Goal: Task Accomplishment & Management: Complete application form

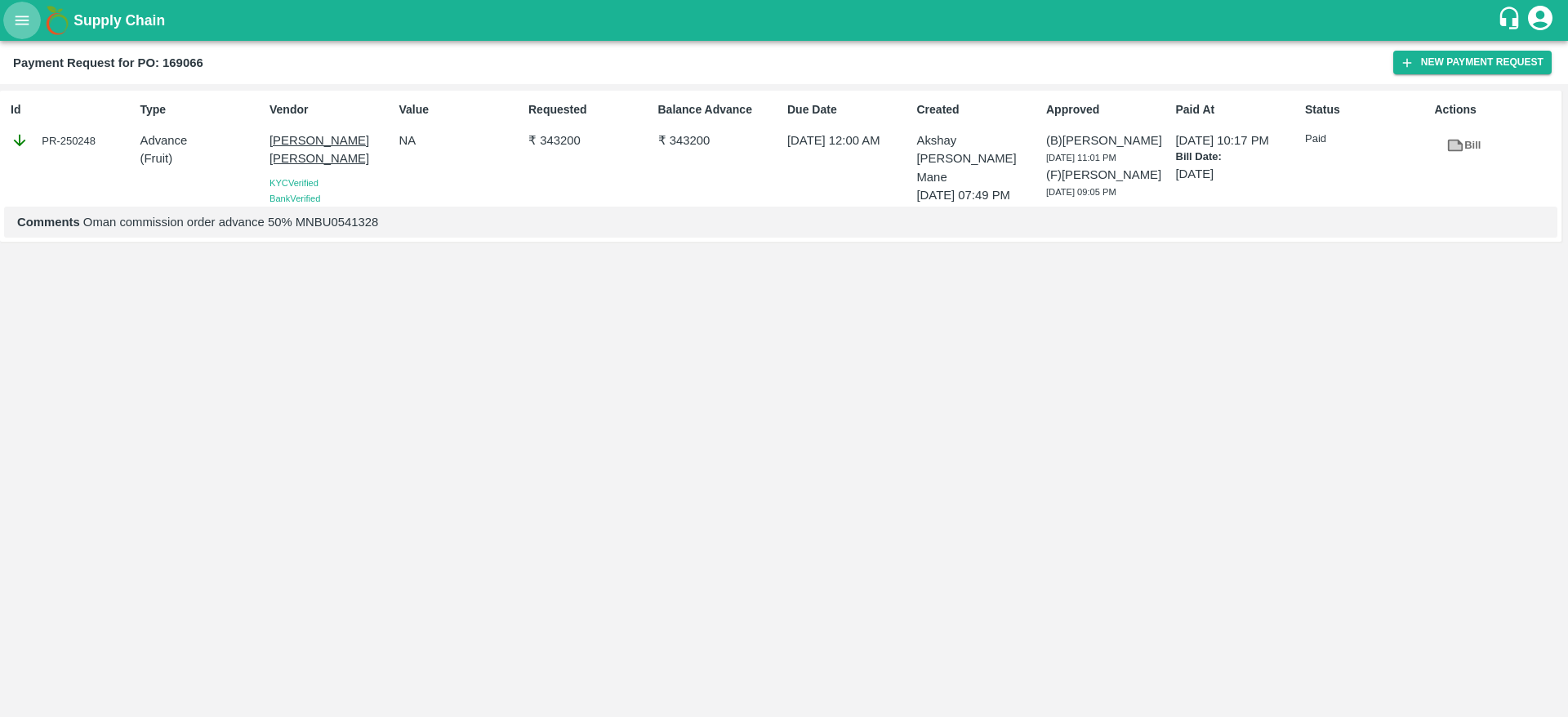
click at [21, 26] on icon "open drawer" at bounding box center [21, 20] width 18 height 18
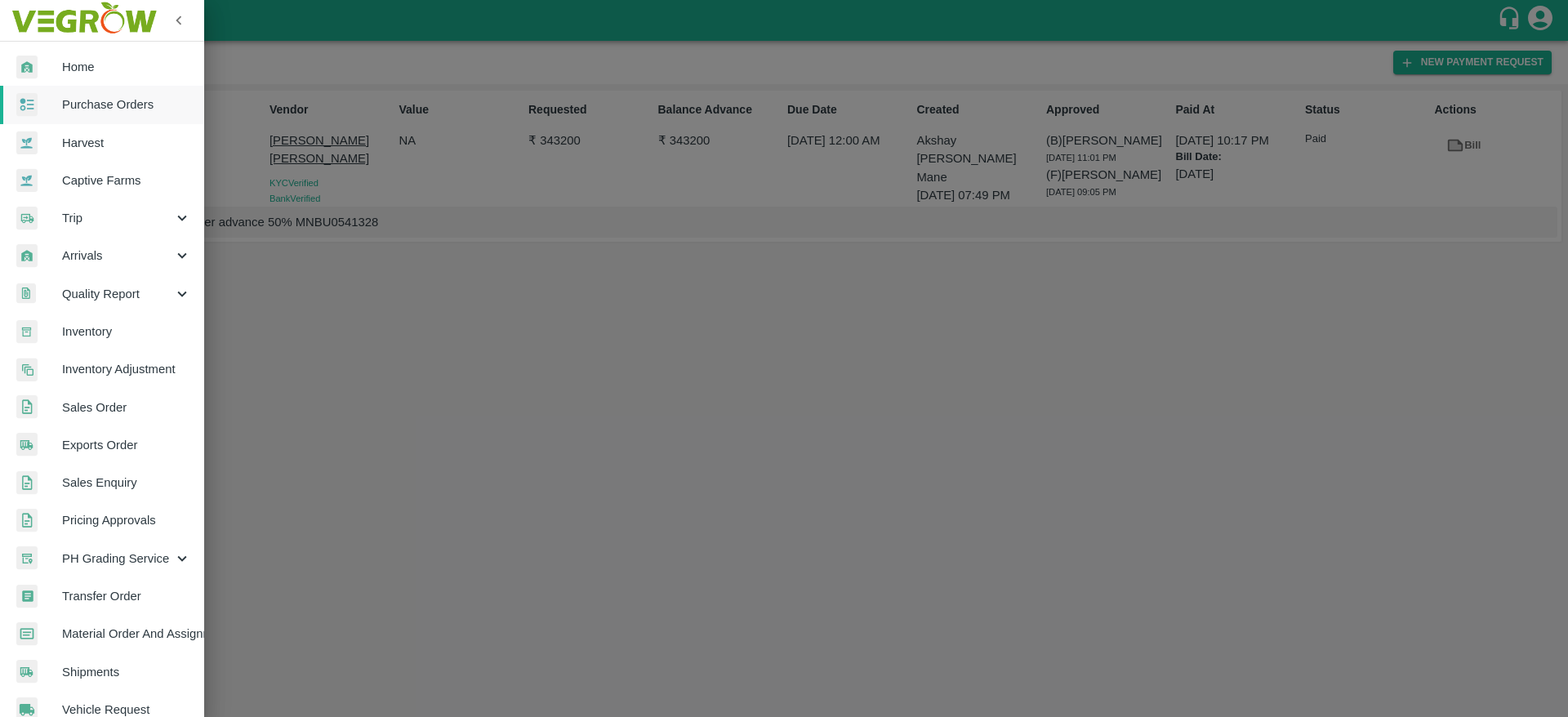
click at [86, 110] on span "Purchase Orders" at bounding box center [126, 105] width 129 height 18
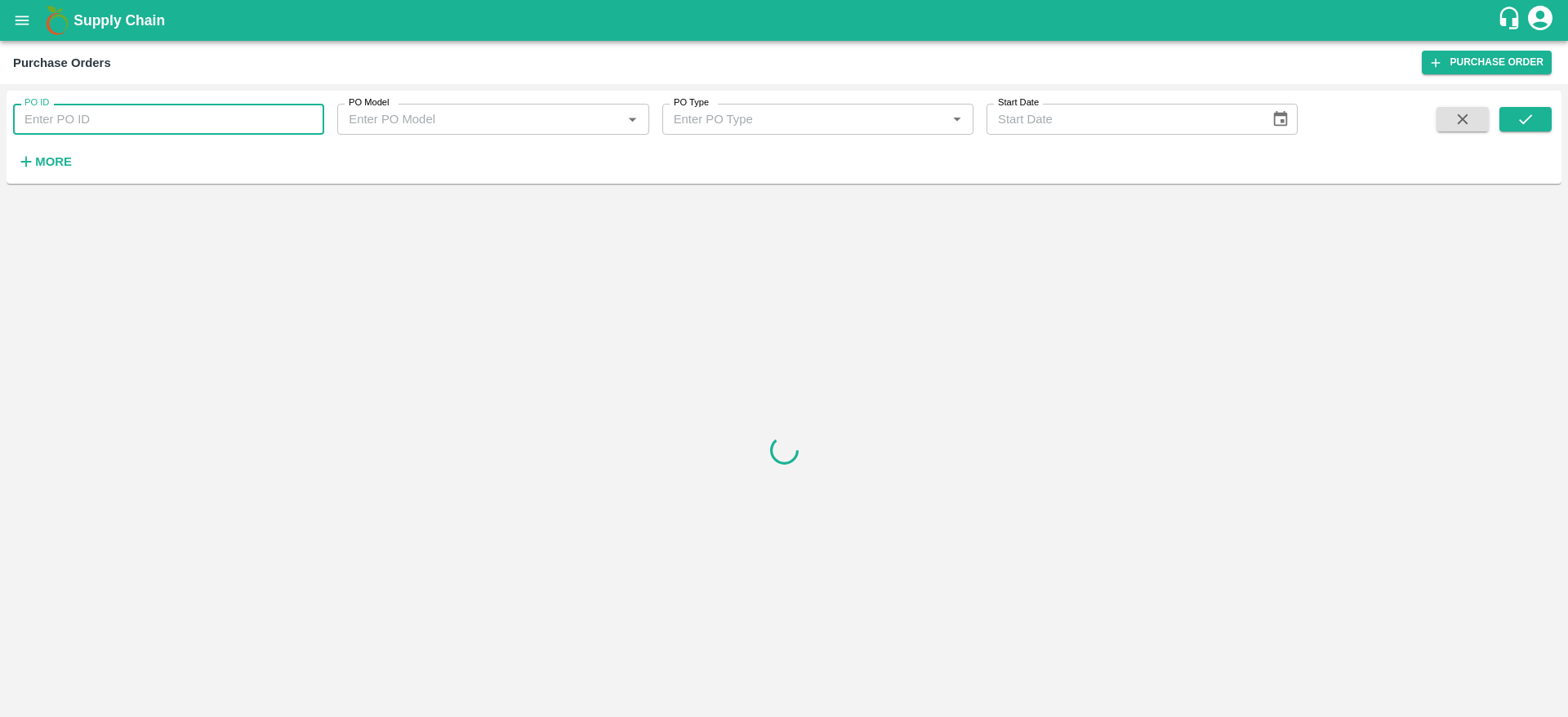
click at [111, 132] on input "PO ID" at bounding box center [168, 119] width 311 height 31
paste input "165502"
type input "165502"
click at [1536, 126] on button "submit" at bounding box center [1525, 118] width 52 height 24
click at [1535, 126] on button "submit" at bounding box center [1525, 118] width 52 height 24
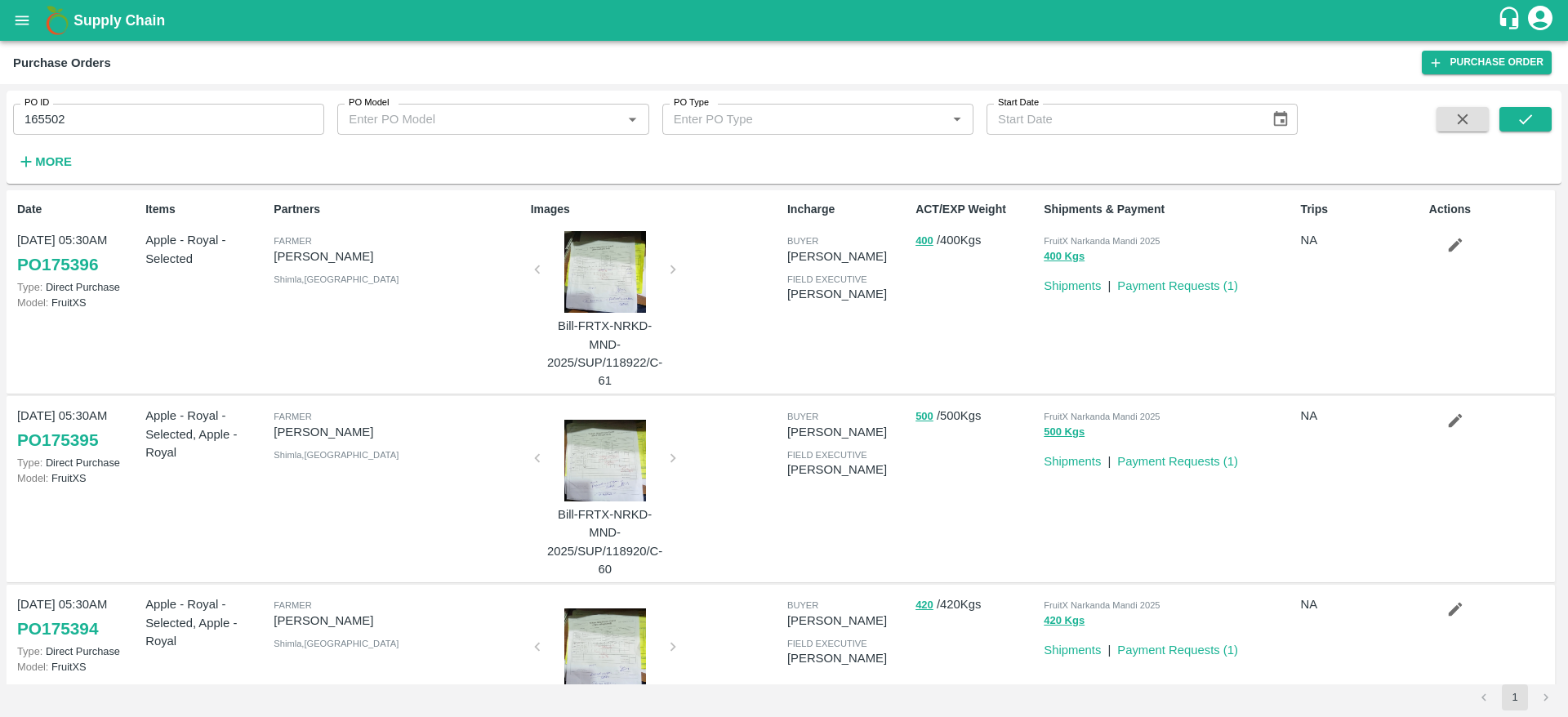
click at [174, 127] on input "165502" at bounding box center [168, 119] width 311 height 31
click at [1521, 118] on icon "submit" at bounding box center [1525, 119] width 18 height 18
click at [1524, 112] on icon "submit" at bounding box center [1525, 119] width 18 height 18
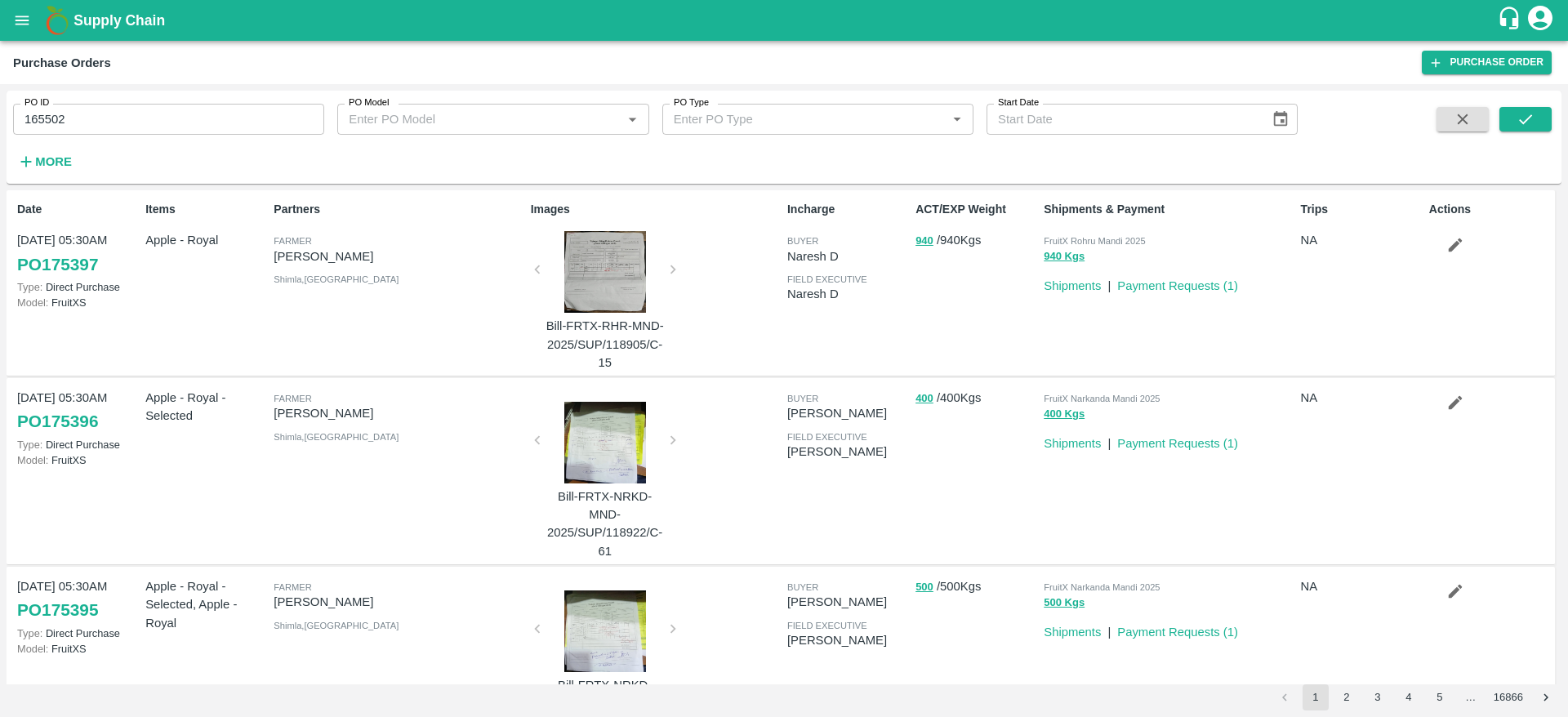
click at [208, 118] on input "165502" at bounding box center [168, 119] width 311 height 31
type input "165502"
click at [1528, 115] on icon "submit" at bounding box center [1525, 119] width 18 height 18
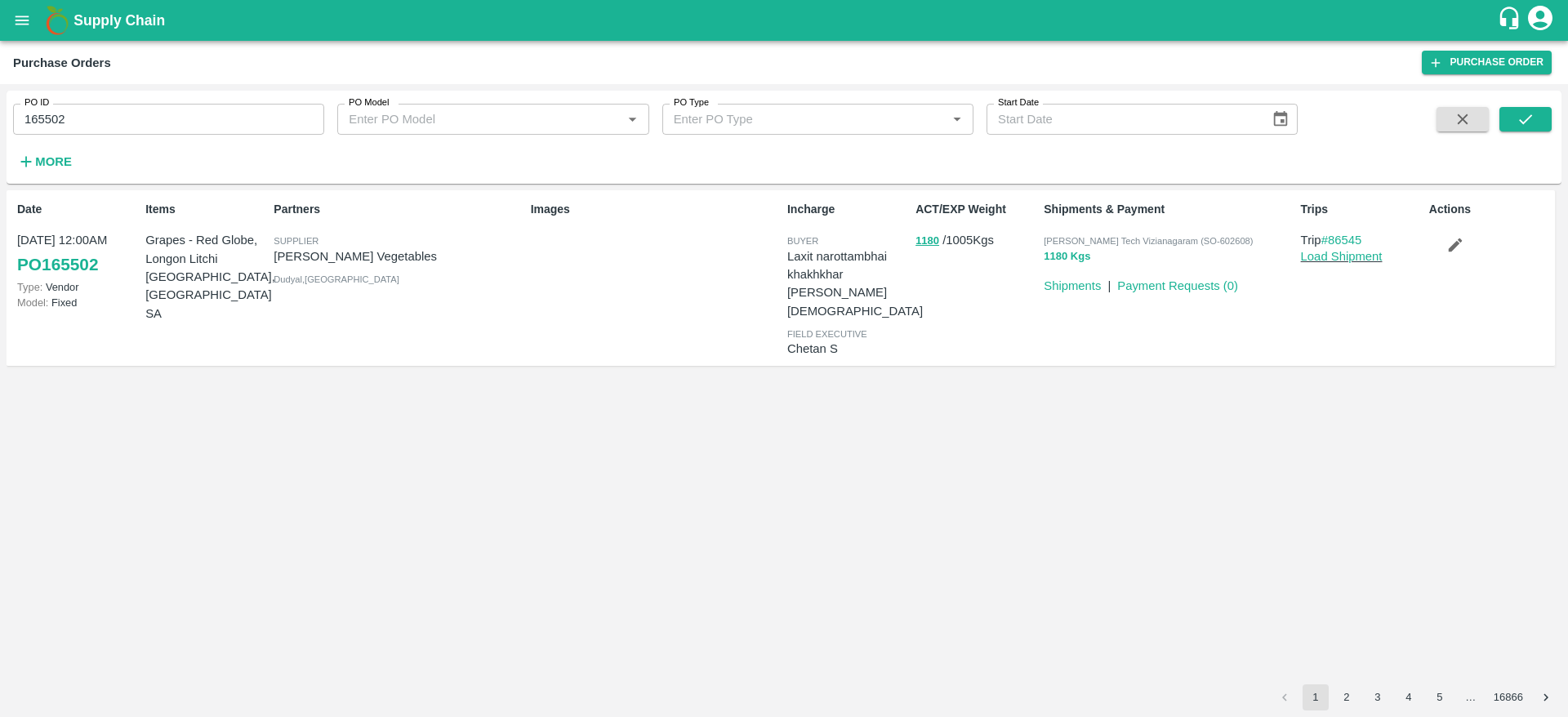
click at [1060, 258] on button "1180 Kgs" at bounding box center [1067, 256] width 47 height 18
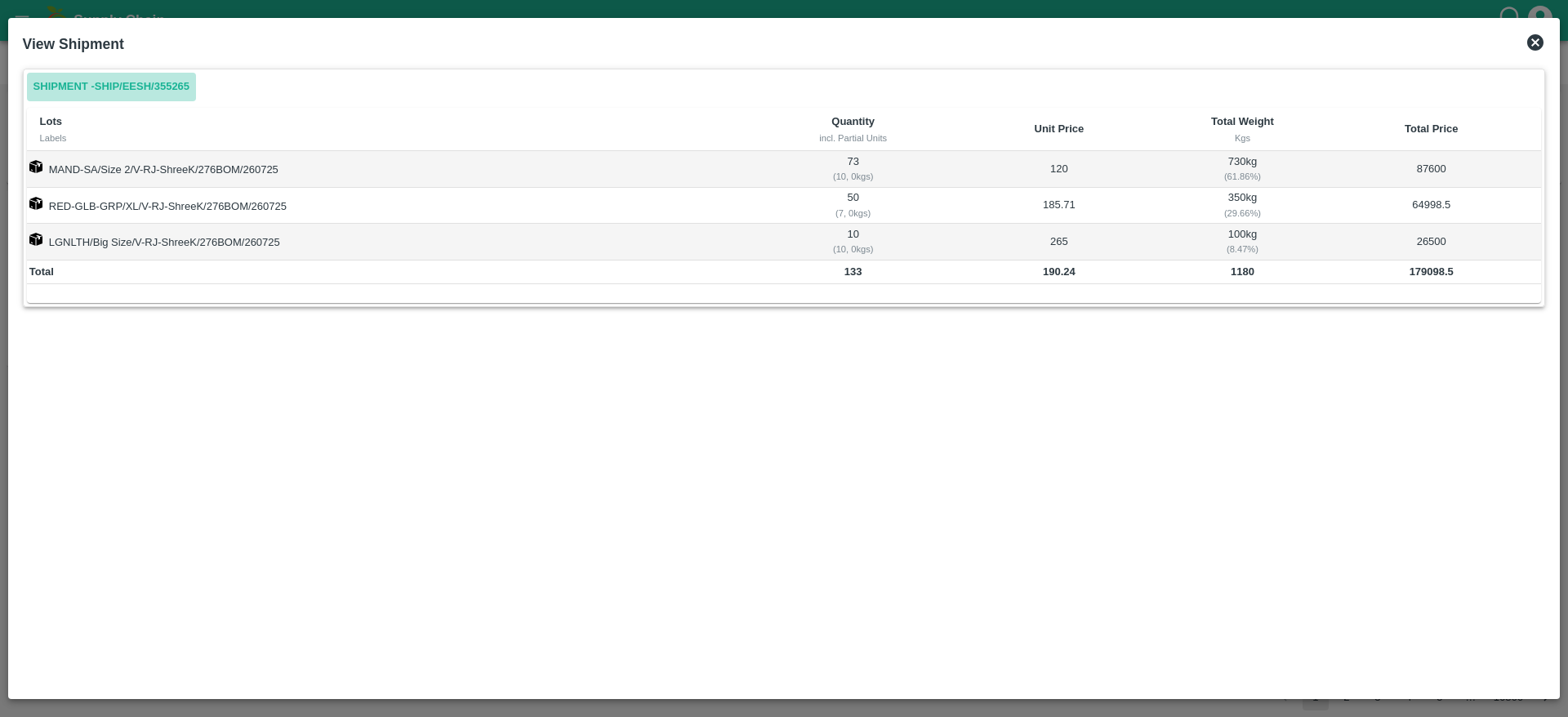
click at [166, 81] on link "Shipment - SHIP/EESH/355265" at bounding box center [112, 86] width 169 height 28
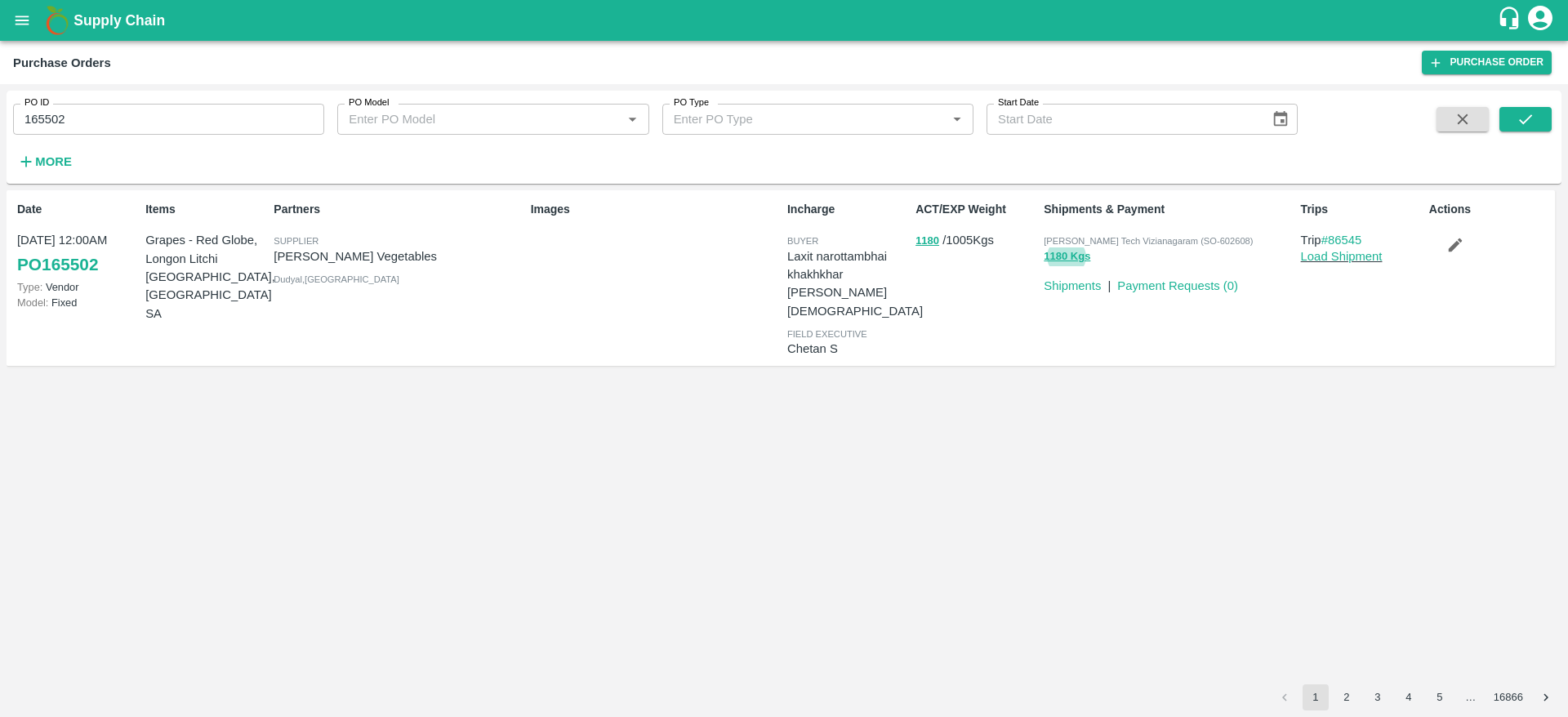
click at [37, 124] on input "165502" at bounding box center [168, 119] width 311 height 31
paste input "text"
type input "162127"
click at [209, 114] on input "162127" at bounding box center [168, 119] width 311 height 31
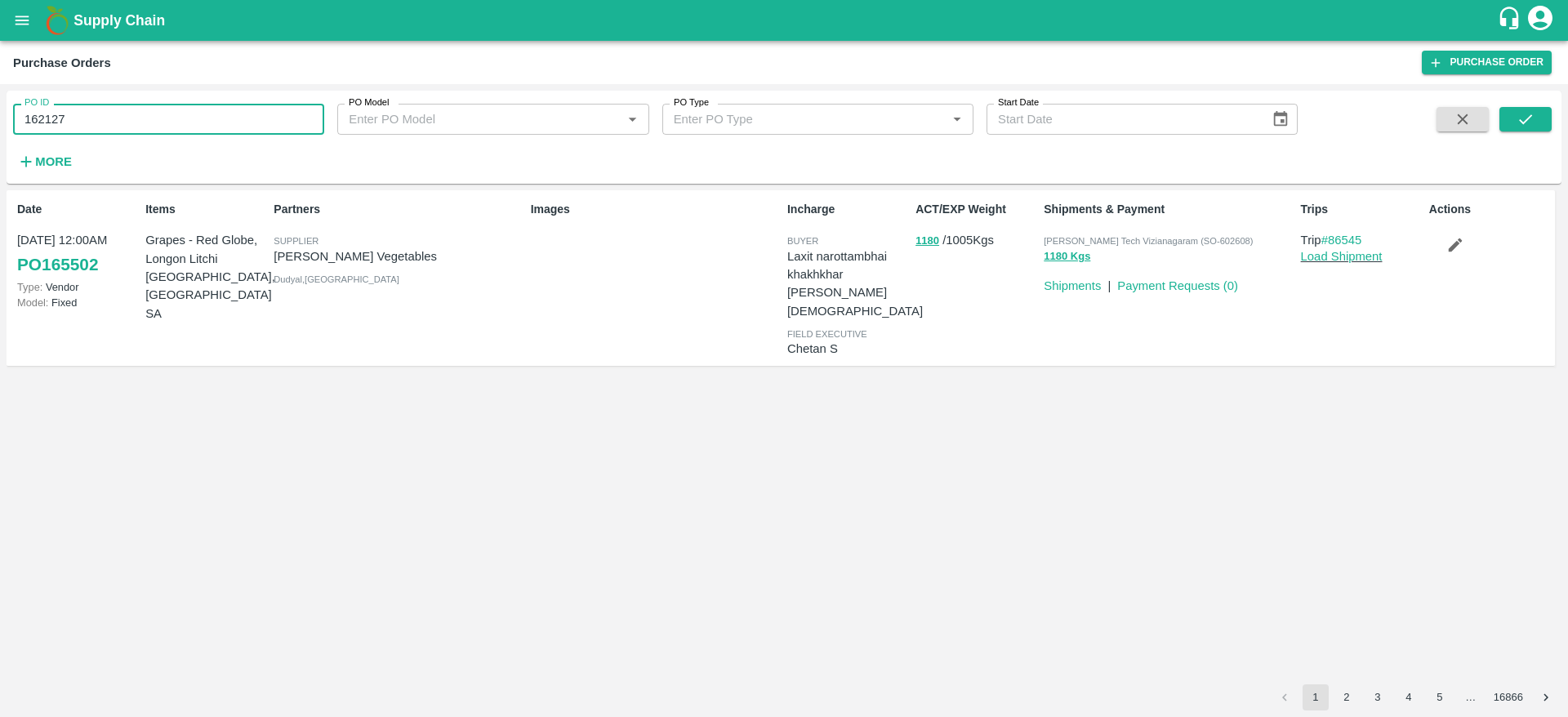
click at [209, 114] on input "162127" at bounding box center [168, 119] width 311 height 31
click at [1536, 111] on button "submit" at bounding box center [1525, 118] width 52 height 24
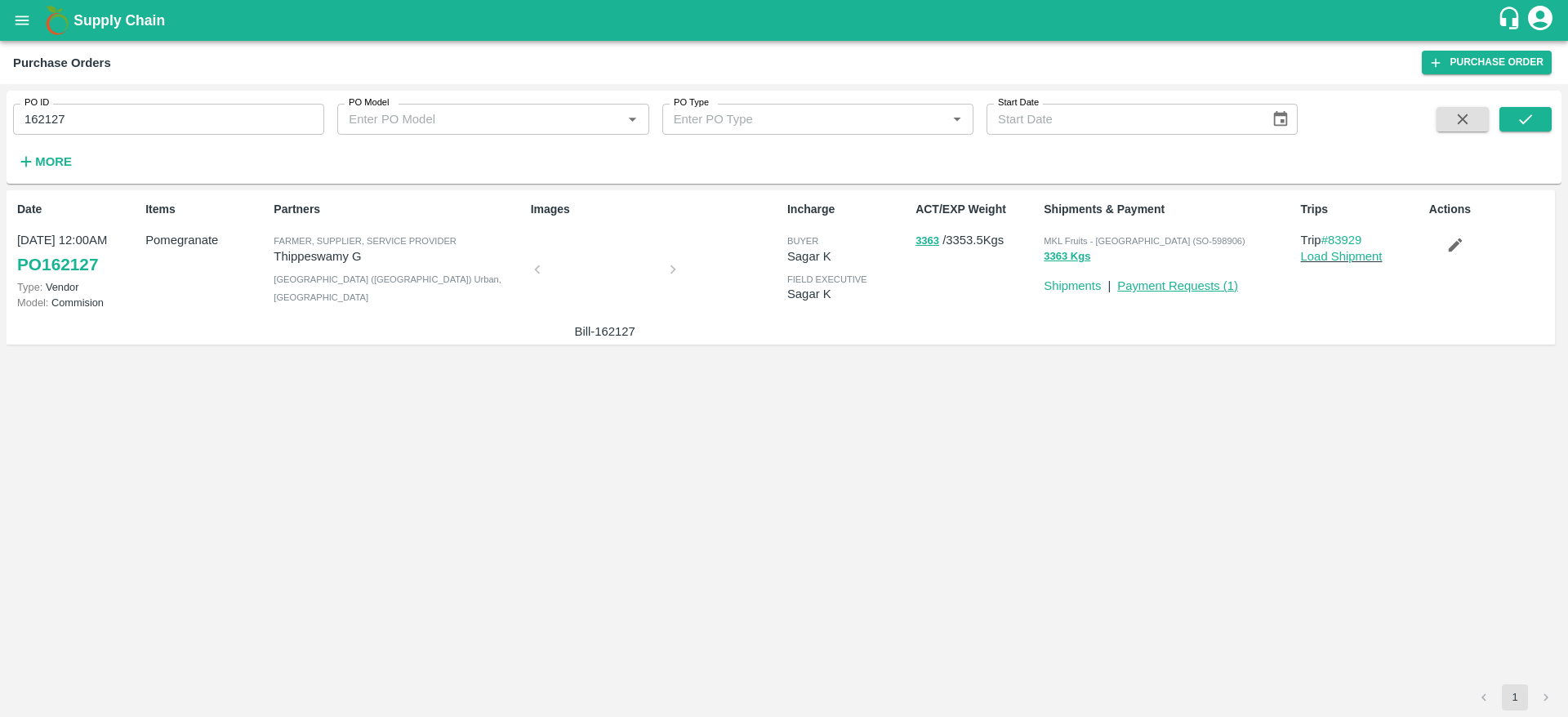
click at [1176, 281] on link "Payment Requests ( 1 )" at bounding box center [1177, 285] width 121 height 13
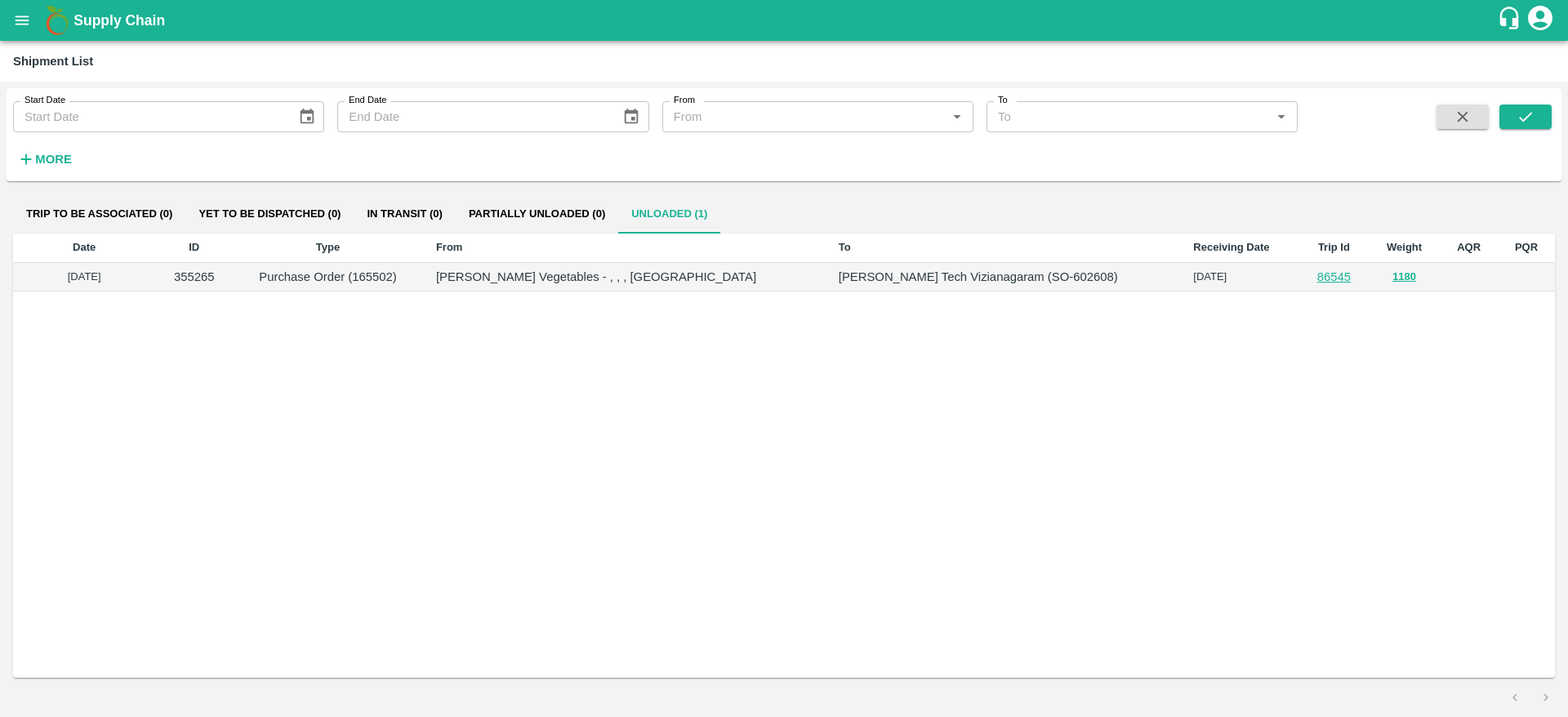
copy tr "19 Aug 2025"
drag, startPoint x: 1216, startPoint y: 280, endPoint x: 1133, endPoint y: 280, distance: 83.0
click at [1133, 280] on tr "26 Jul 2025 355265 Purchase Order (165502) Shree Krishna Vegetables - , , , Raj…" at bounding box center [784, 277] width 1542 height 29
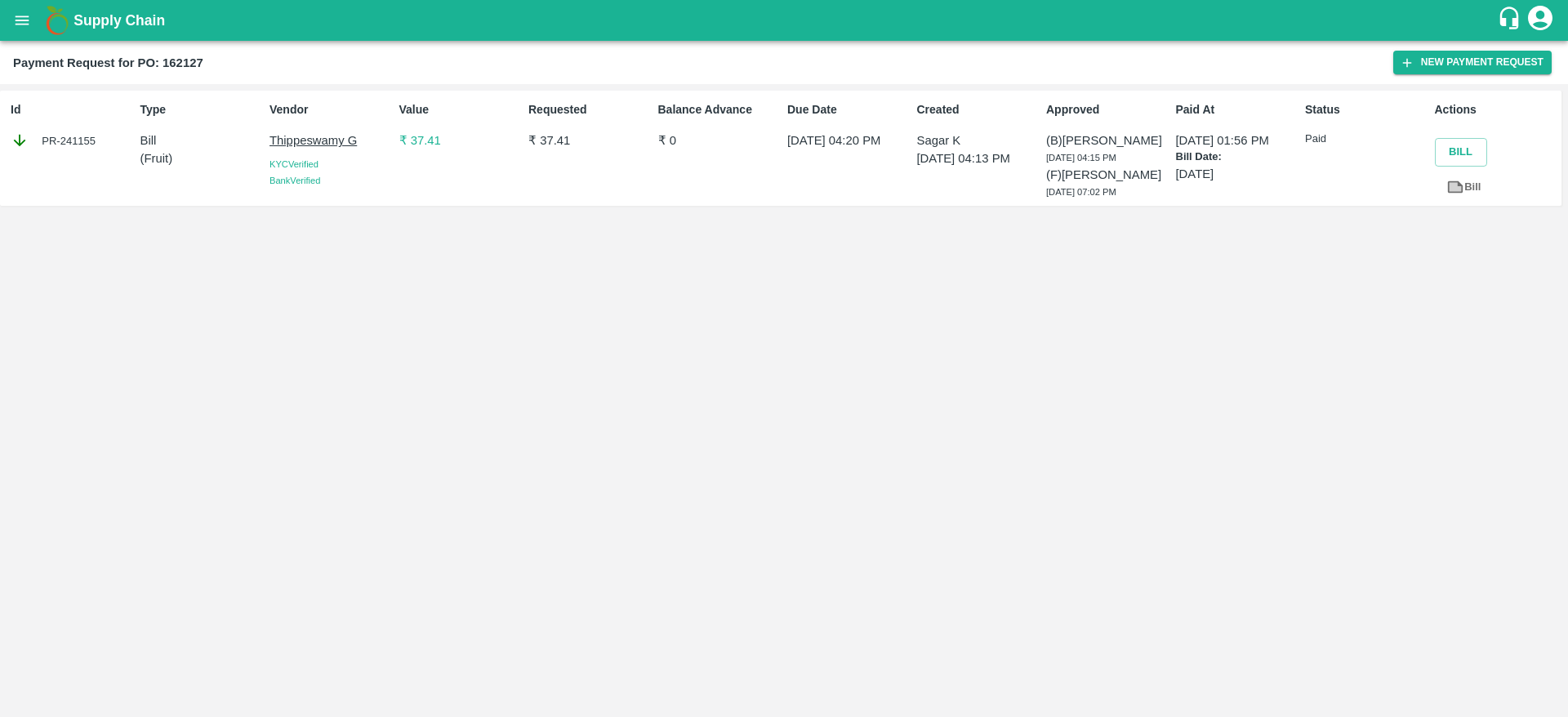
click at [421, 147] on p "₹ 37.41" at bounding box center [461, 141] width 122 height 18
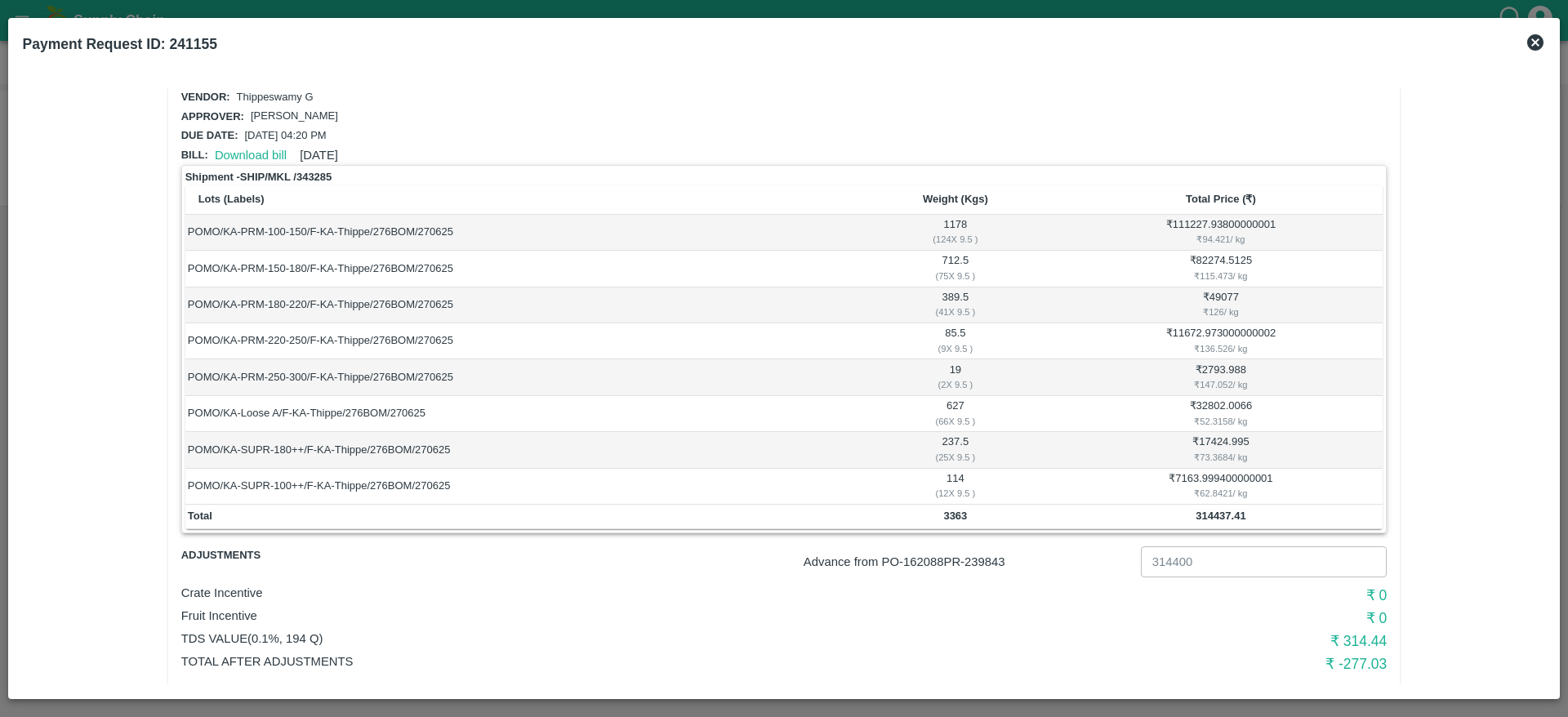
scroll to position [64, 0]
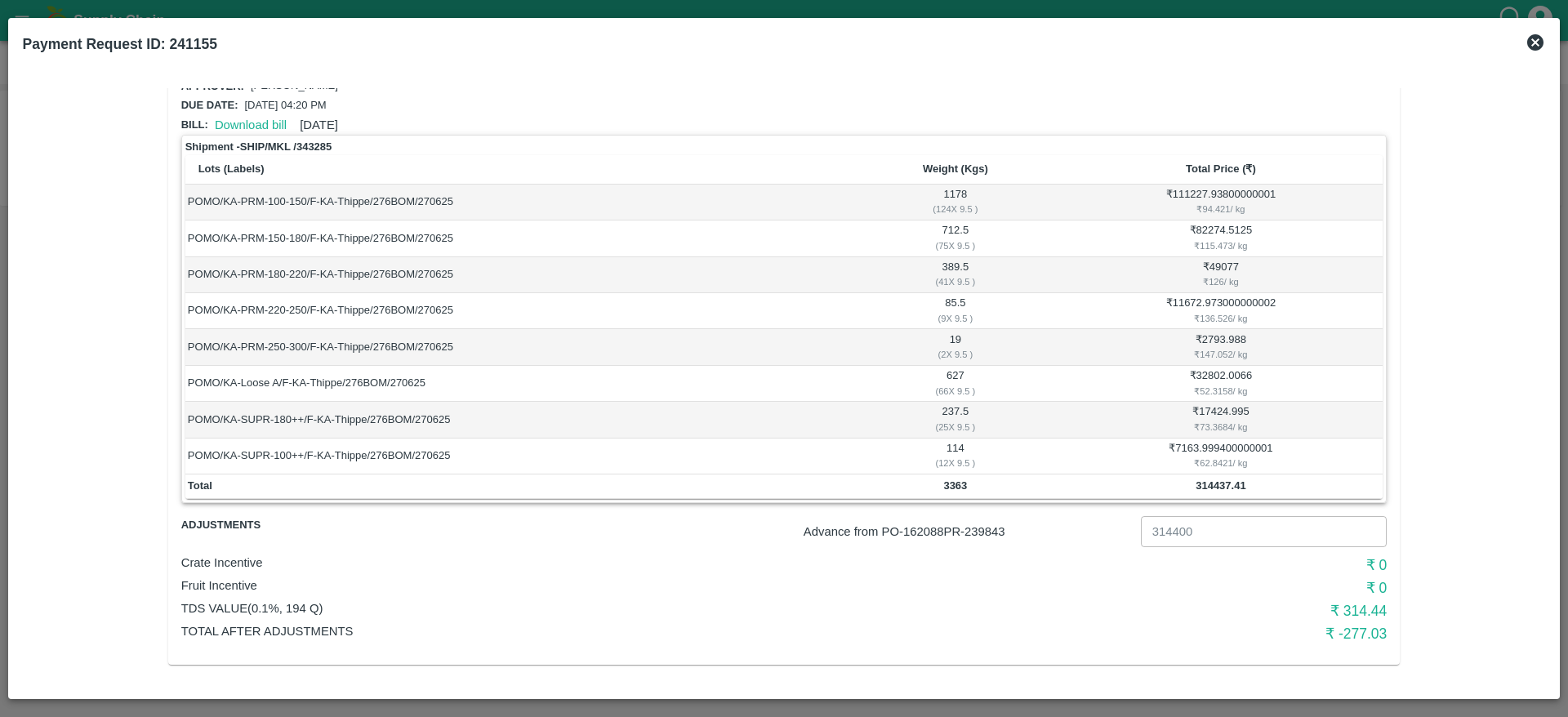
click at [1209, 484] on b "314437.41" at bounding box center [1220, 485] width 49 height 13
copy b "314437.41"
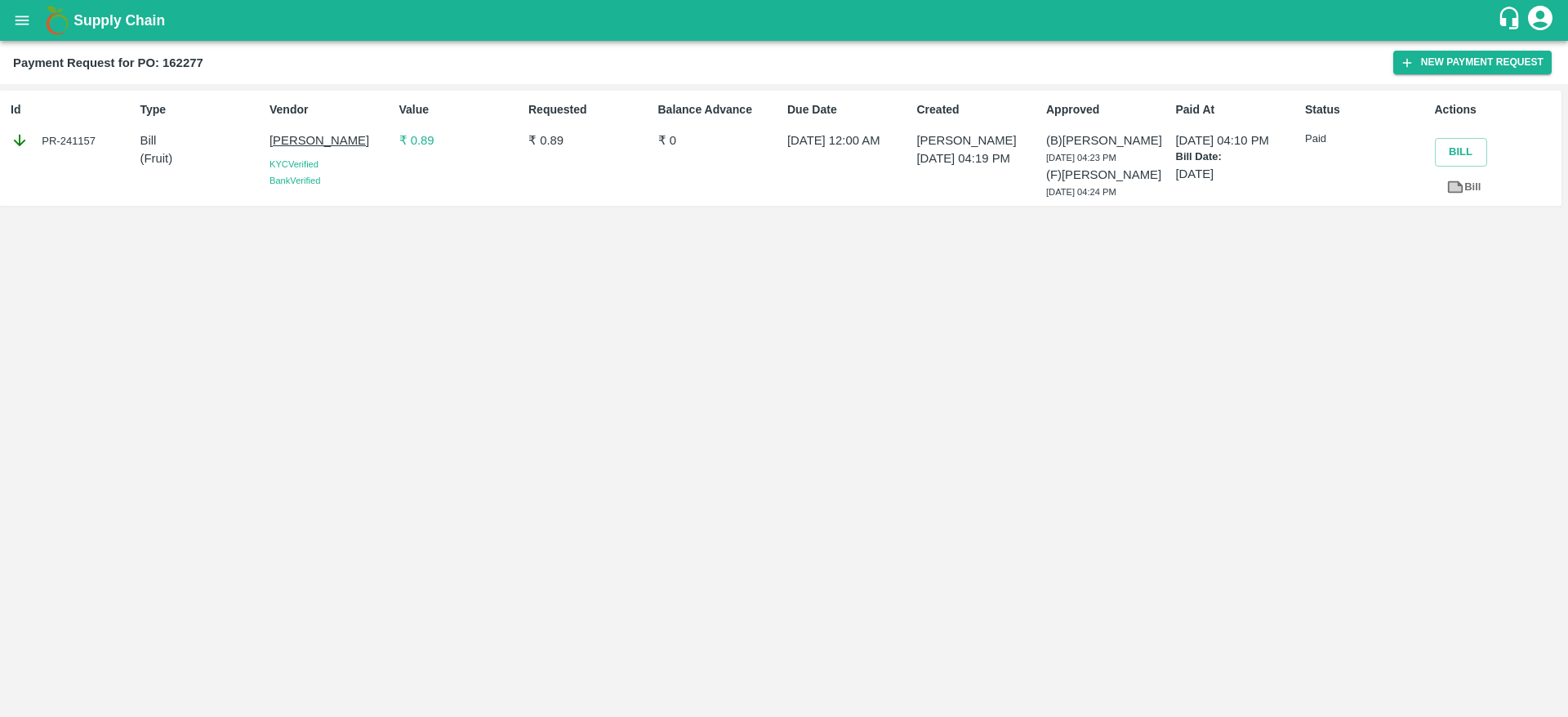
click at [412, 149] on div "Value ₹ 0.89" at bounding box center [457, 148] width 129 height 107
click at [417, 141] on p "₹ 0.89" at bounding box center [461, 141] width 122 height 18
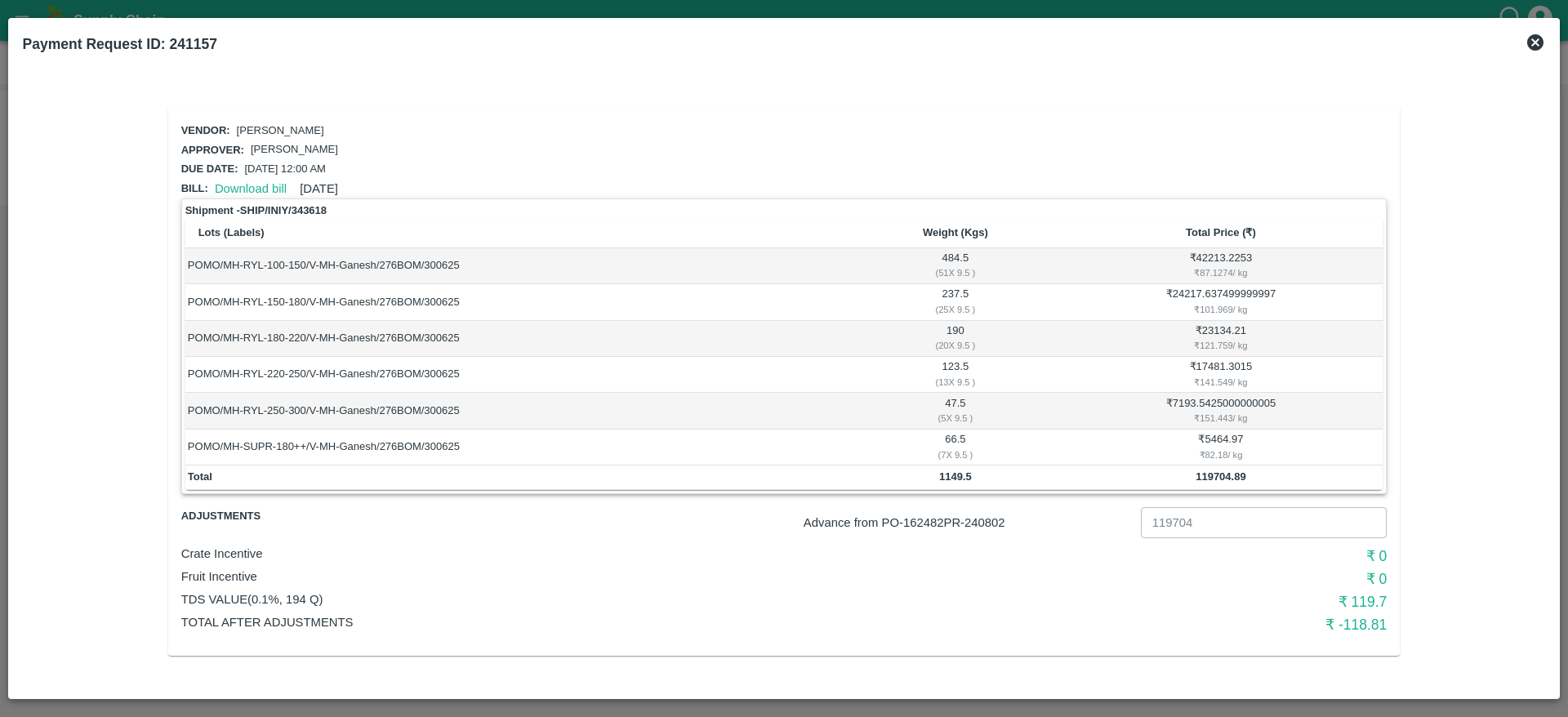
click at [1234, 474] on b "119704.89" at bounding box center [1220, 476] width 49 height 13
copy b "119704.89"
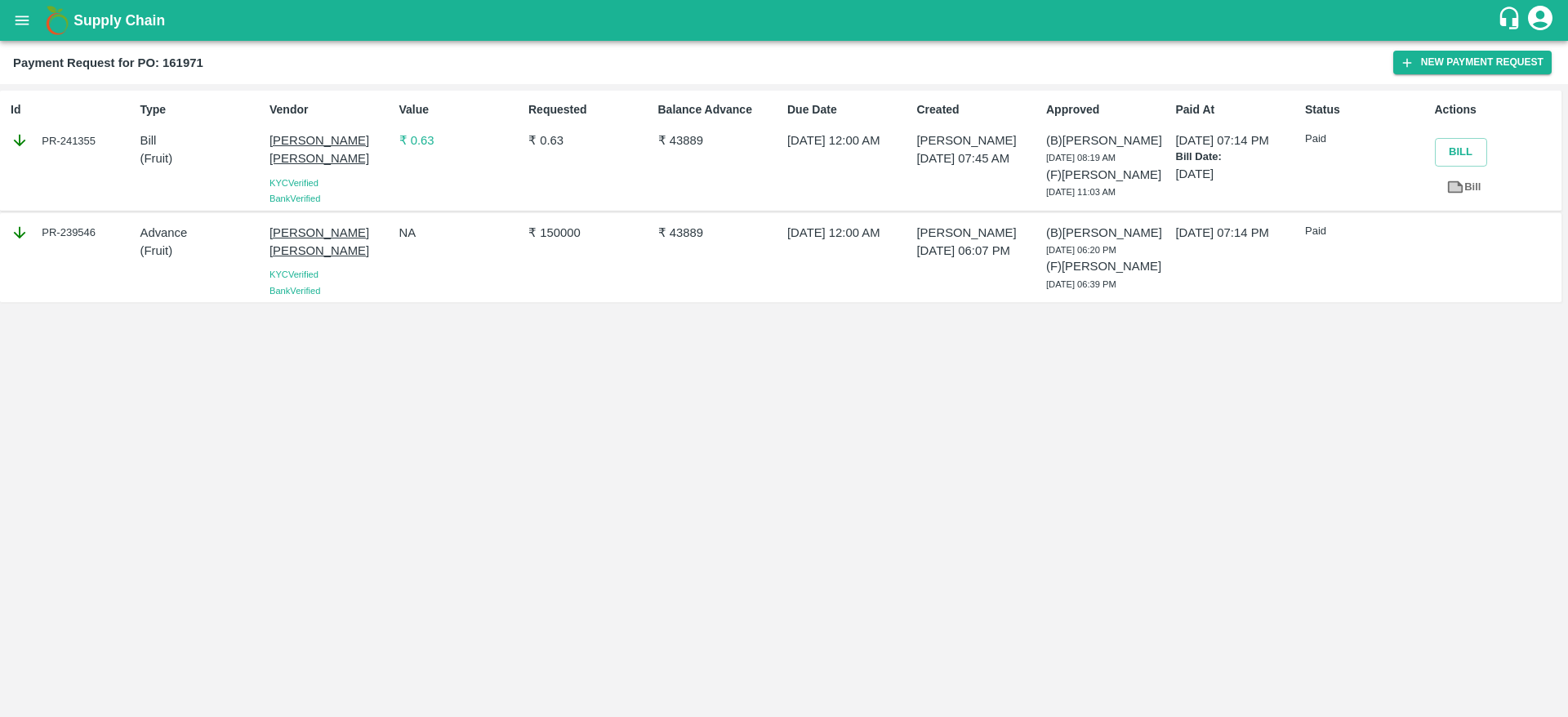
click at [428, 136] on p "₹ 0.63" at bounding box center [461, 141] width 122 height 18
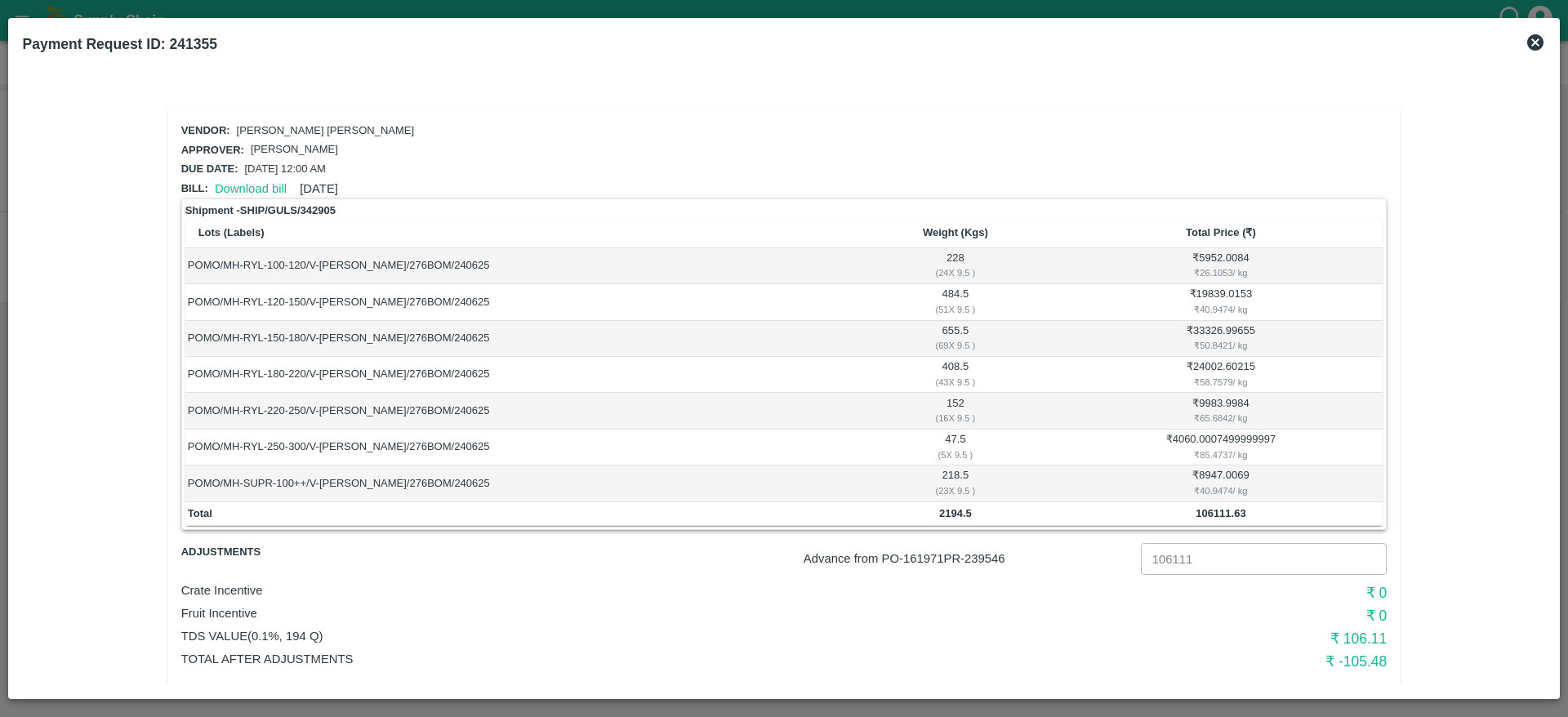
click at [1230, 507] on b "106111.63" at bounding box center [1220, 513] width 49 height 13
copy b "106111.63"
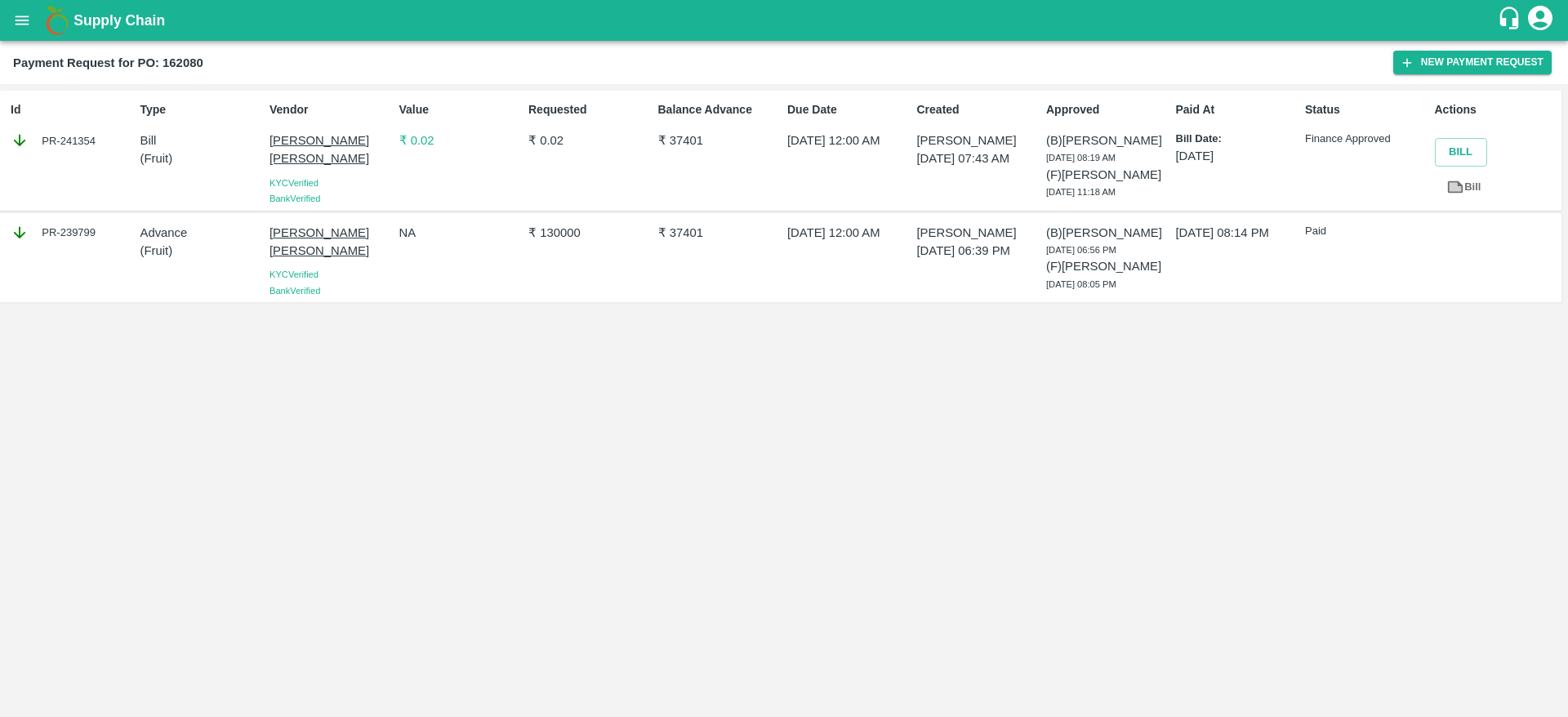
click at [413, 140] on p "₹ 0.02" at bounding box center [461, 141] width 122 height 18
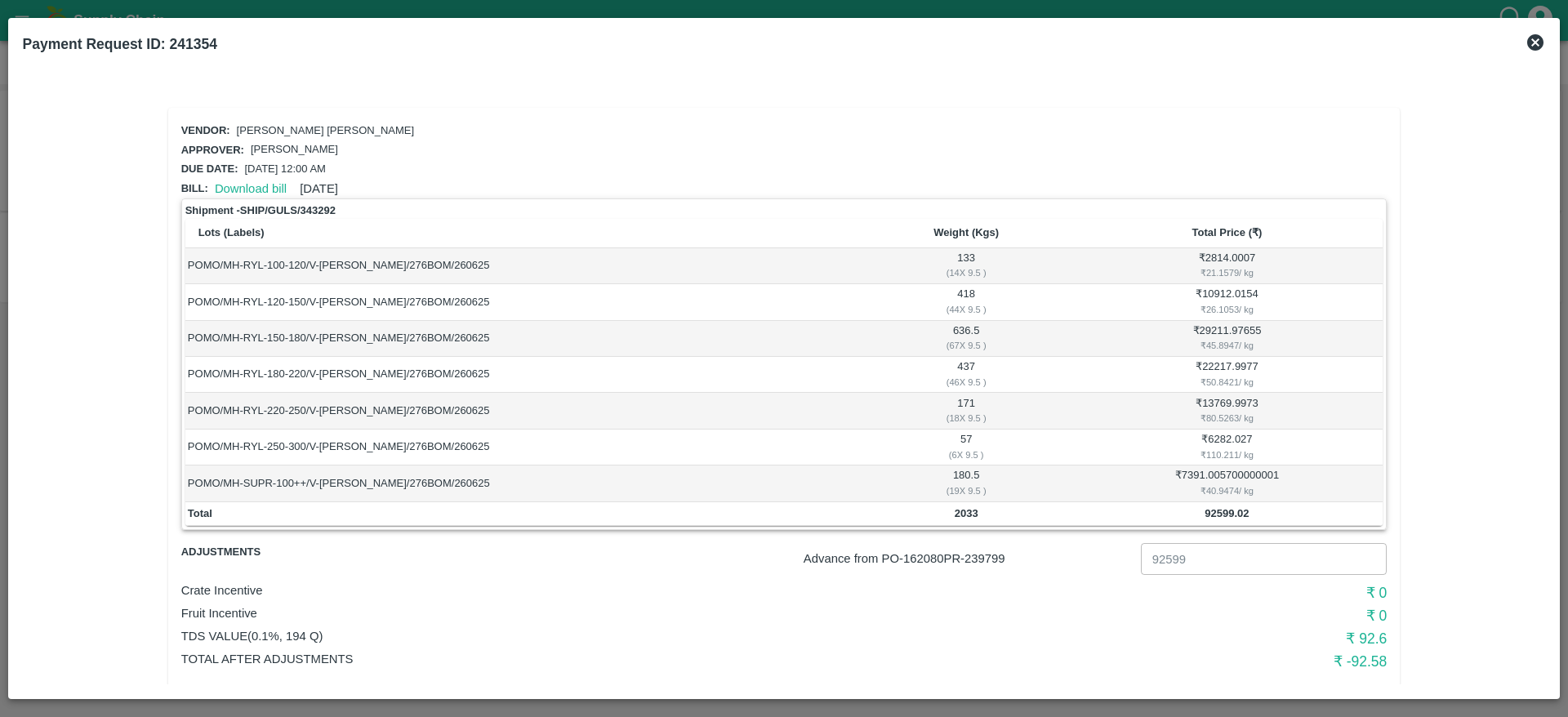
click at [1229, 510] on b "92599.02" at bounding box center [1226, 513] width 44 height 13
copy b "92599.02"
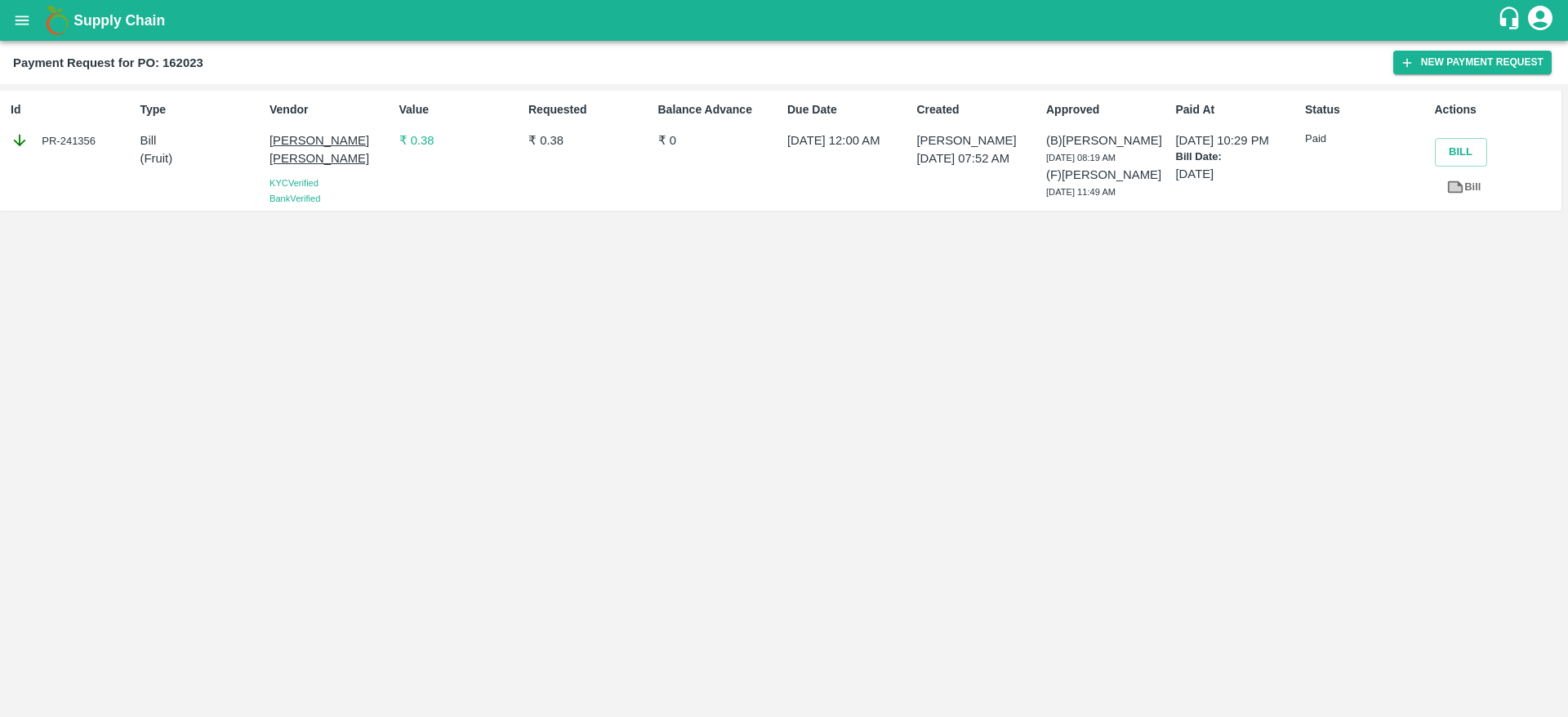
click at [61, 142] on div "PR-241356" at bounding box center [72, 141] width 122 height 18
copy div "PR-241356"
click at [61, 142] on div "PR-241356" at bounding box center [72, 141] width 122 height 18
click at [426, 142] on p "₹ 0.38" at bounding box center [461, 141] width 122 height 18
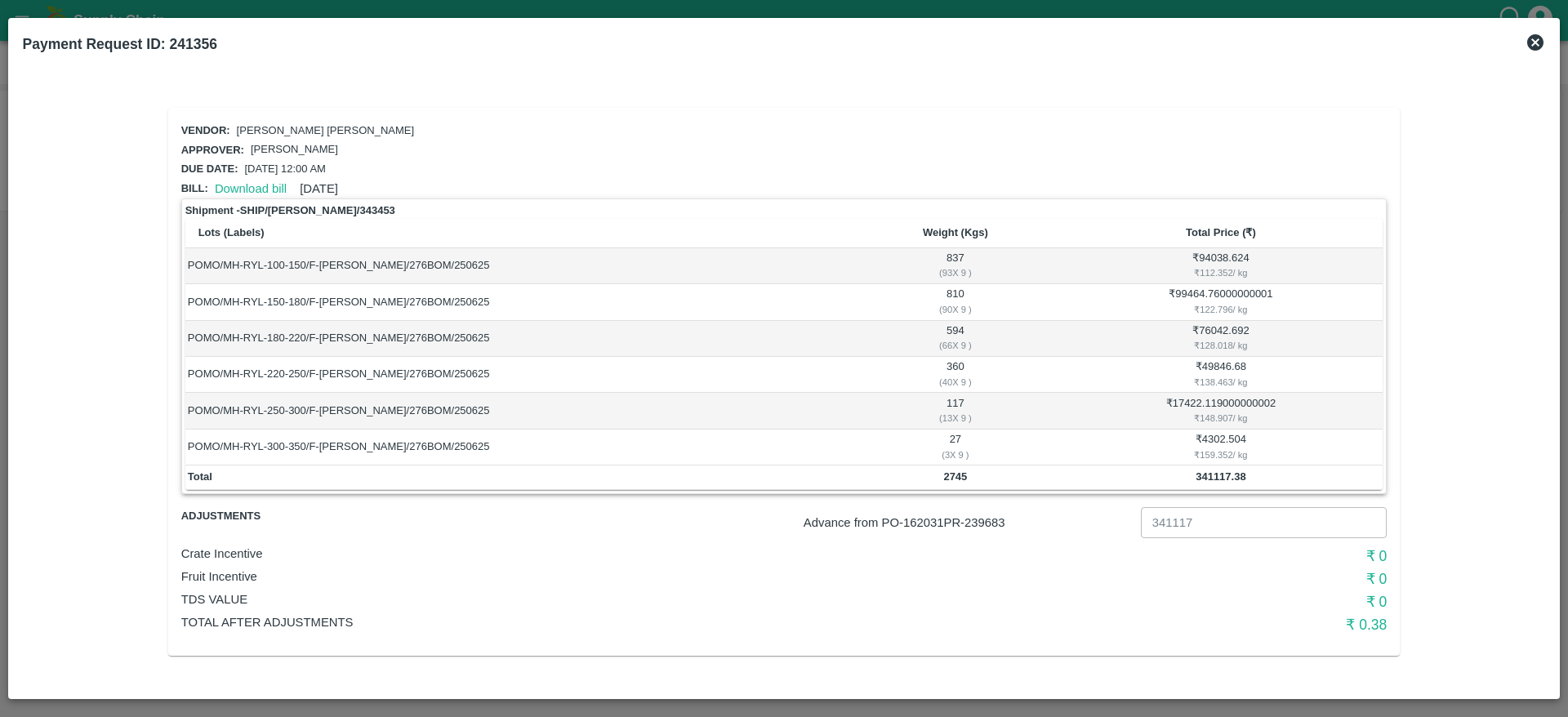
click at [1209, 468] on td "341117.38" at bounding box center [1221, 477] width 324 height 24
copy b "341117.38"
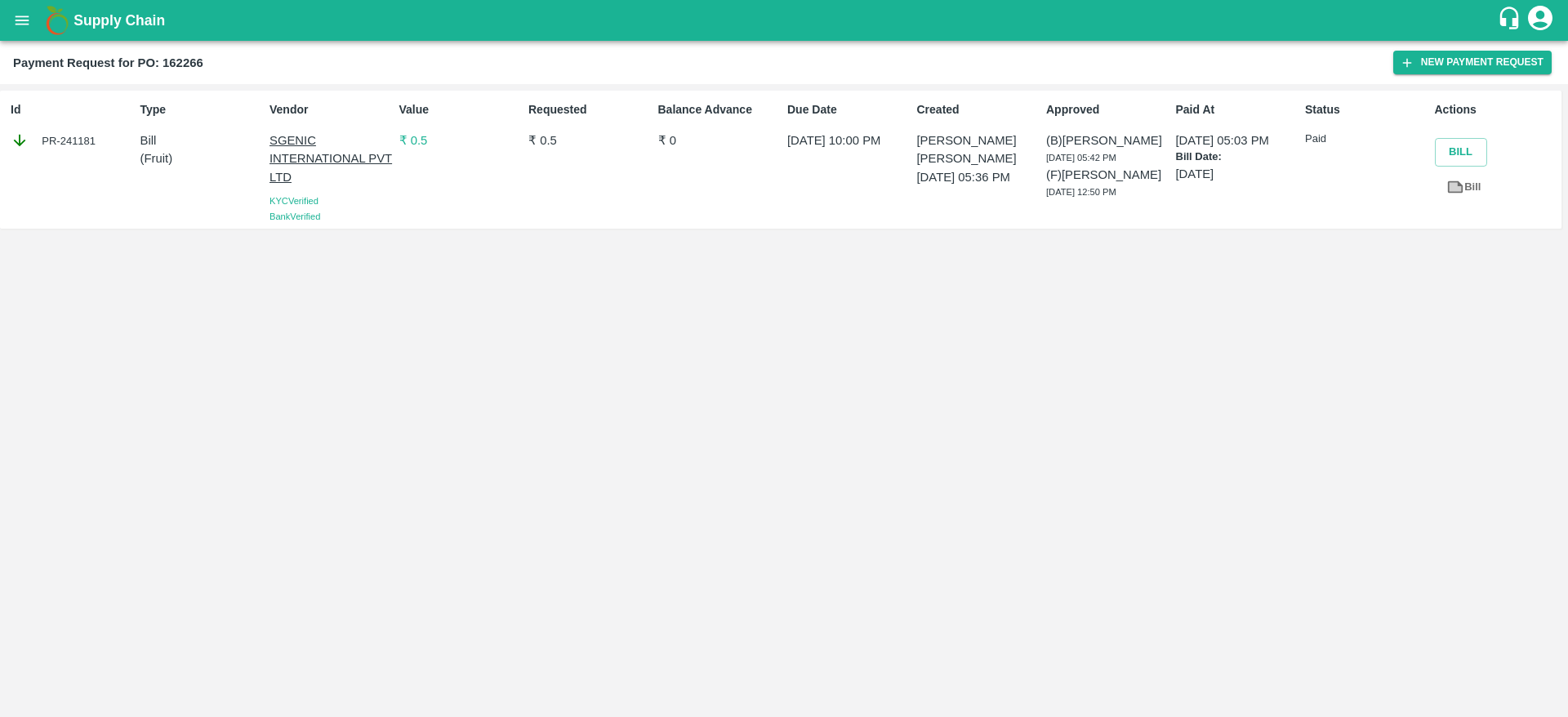
click at [421, 142] on p "₹ 0.5" at bounding box center [461, 141] width 122 height 18
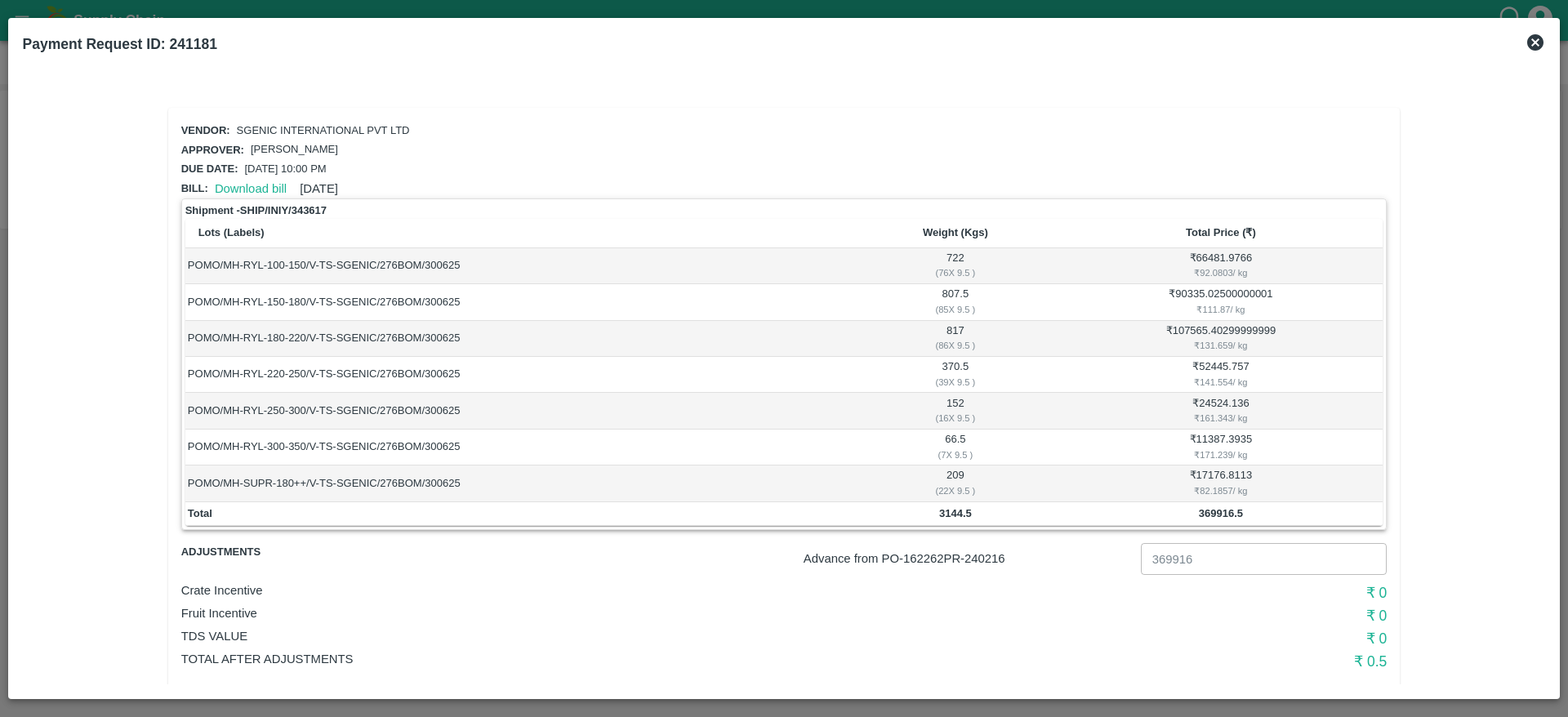
click at [1214, 515] on b "369916.5" at bounding box center [1220, 513] width 44 height 13
copy b "369916.5"
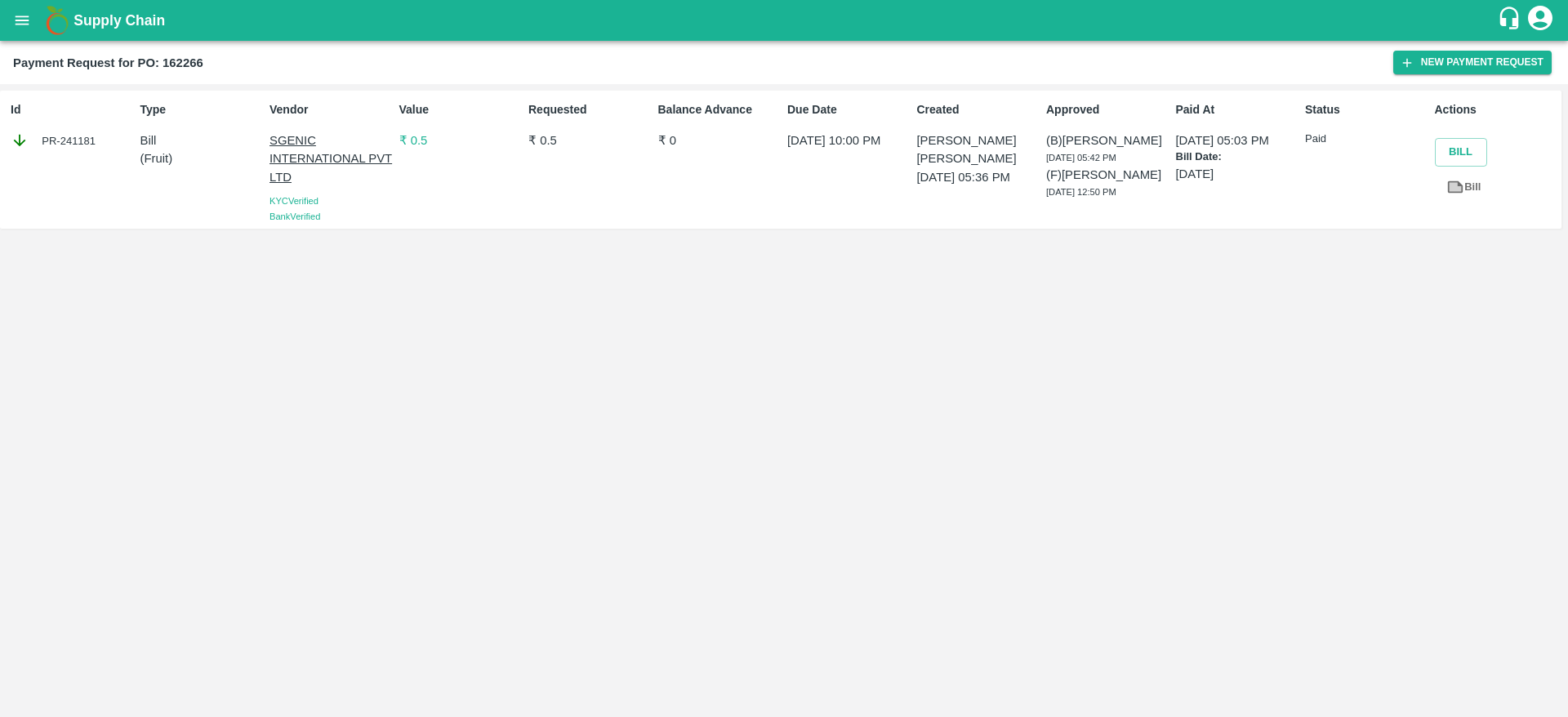
click at [70, 147] on div "PR-241181" at bounding box center [72, 141] width 122 height 18
copy div "PR-241181"
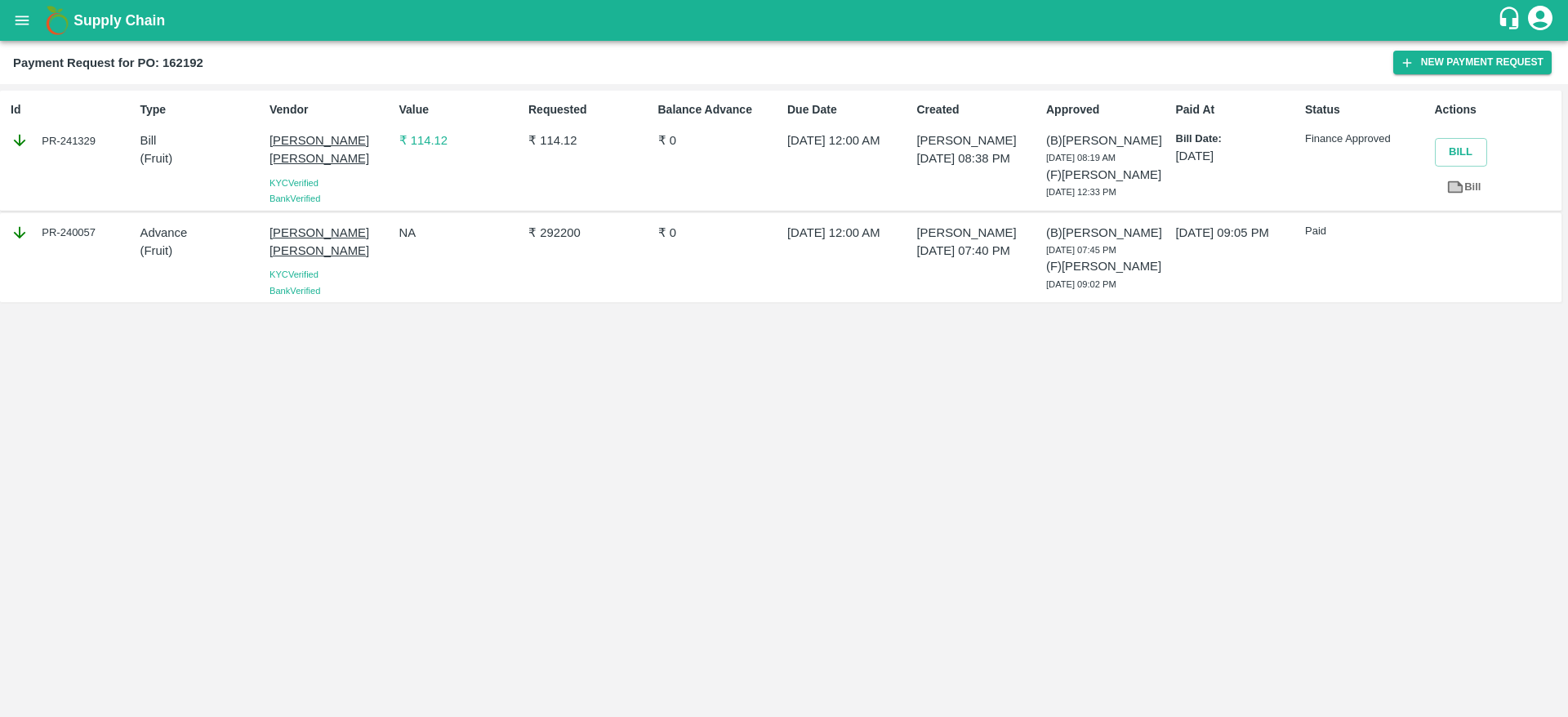
click at [80, 147] on div "PR-241329" at bounding box center [72, 141] width 122 height 18
copy div "PR-241329"
click at [427, 147] on p "₹ 114.12" at bounding box center [461, 141] width 122 height 18
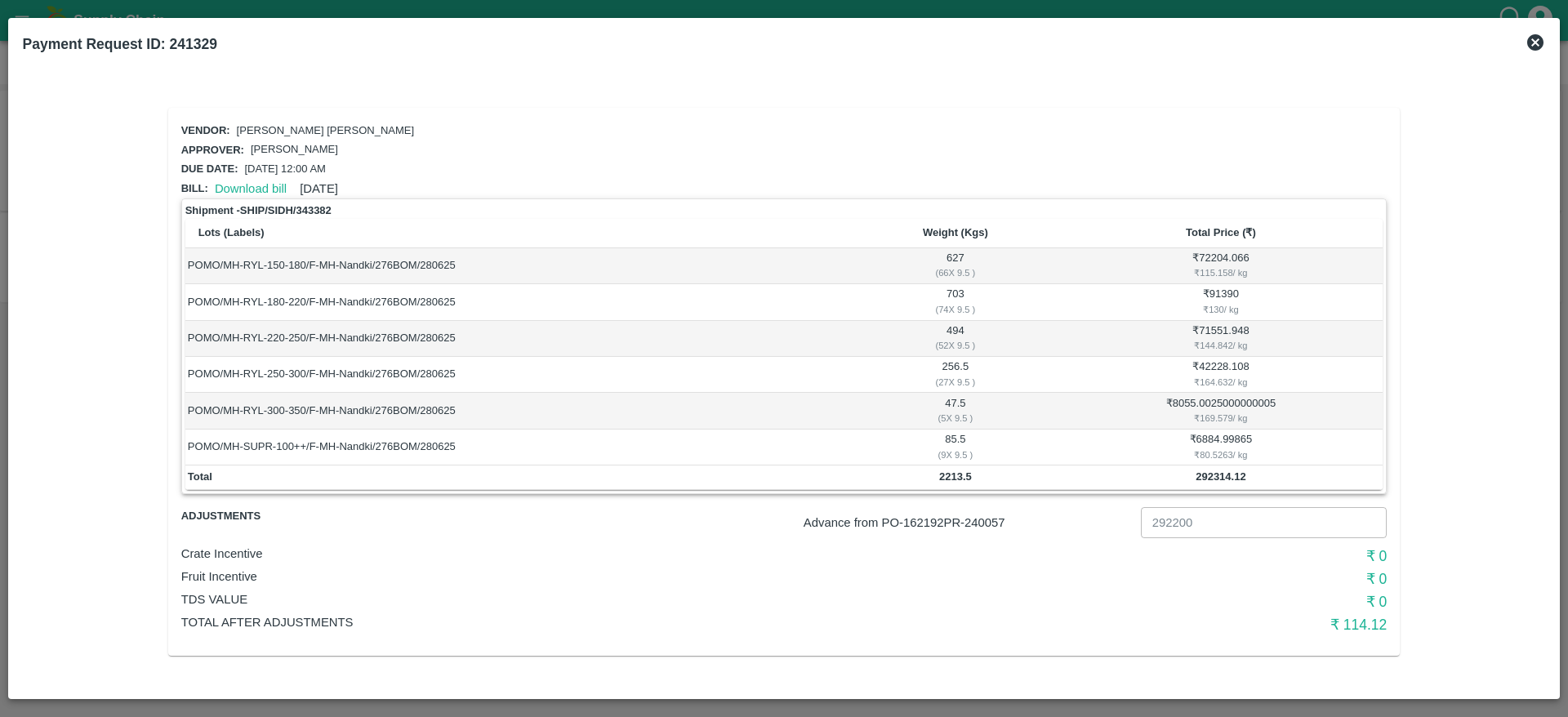
click at [1220, 464] on td "₹ 6884.99865 ₹ 80.5263 / kg" at bounding box center [1221, 447] width 324 height 36
click at [1223, 471] on b "292314.12" at bounding box center [1220, 476] width 49 height 13
copy b "292314.12"
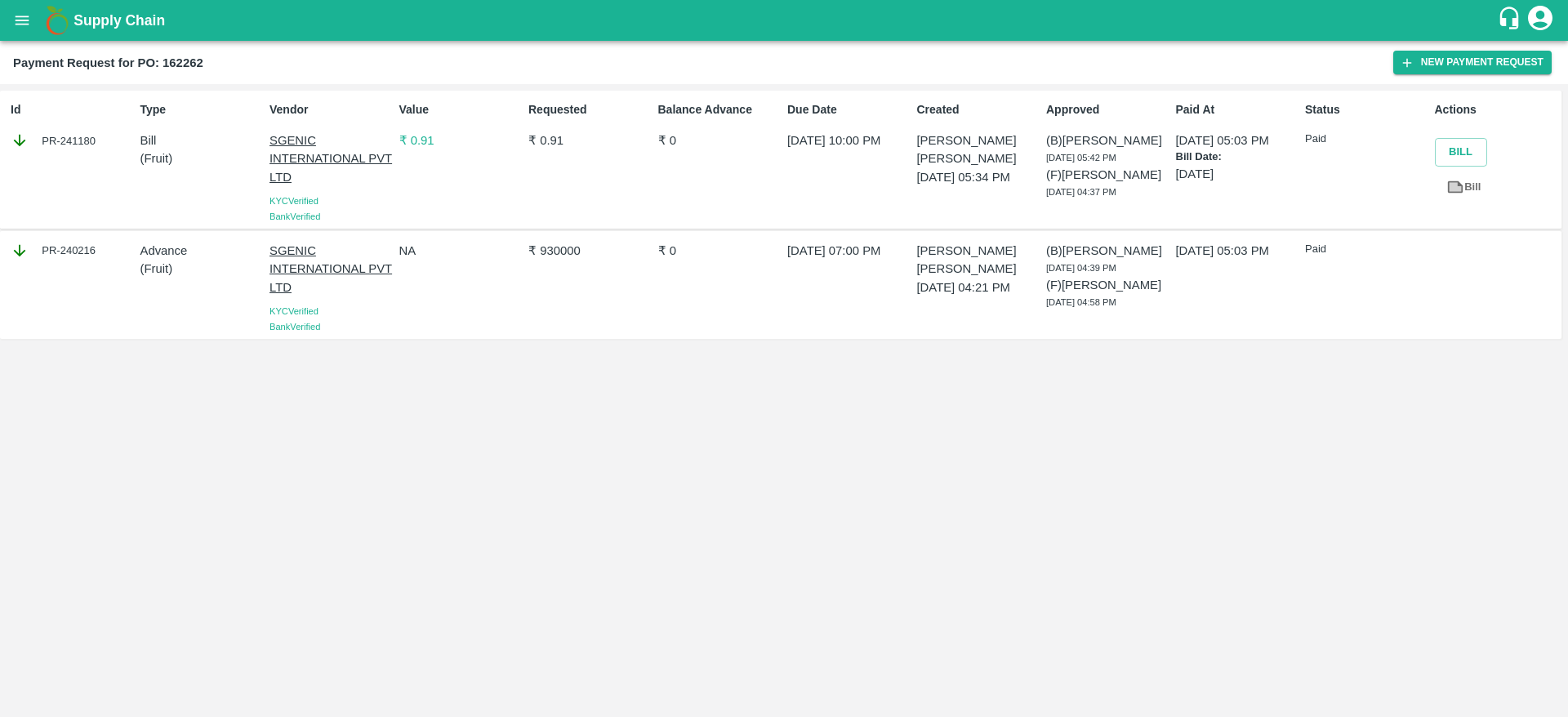
click at [432, 142] on p "₹ 0.91" at bounding box center [461, 141] width 122 height 18
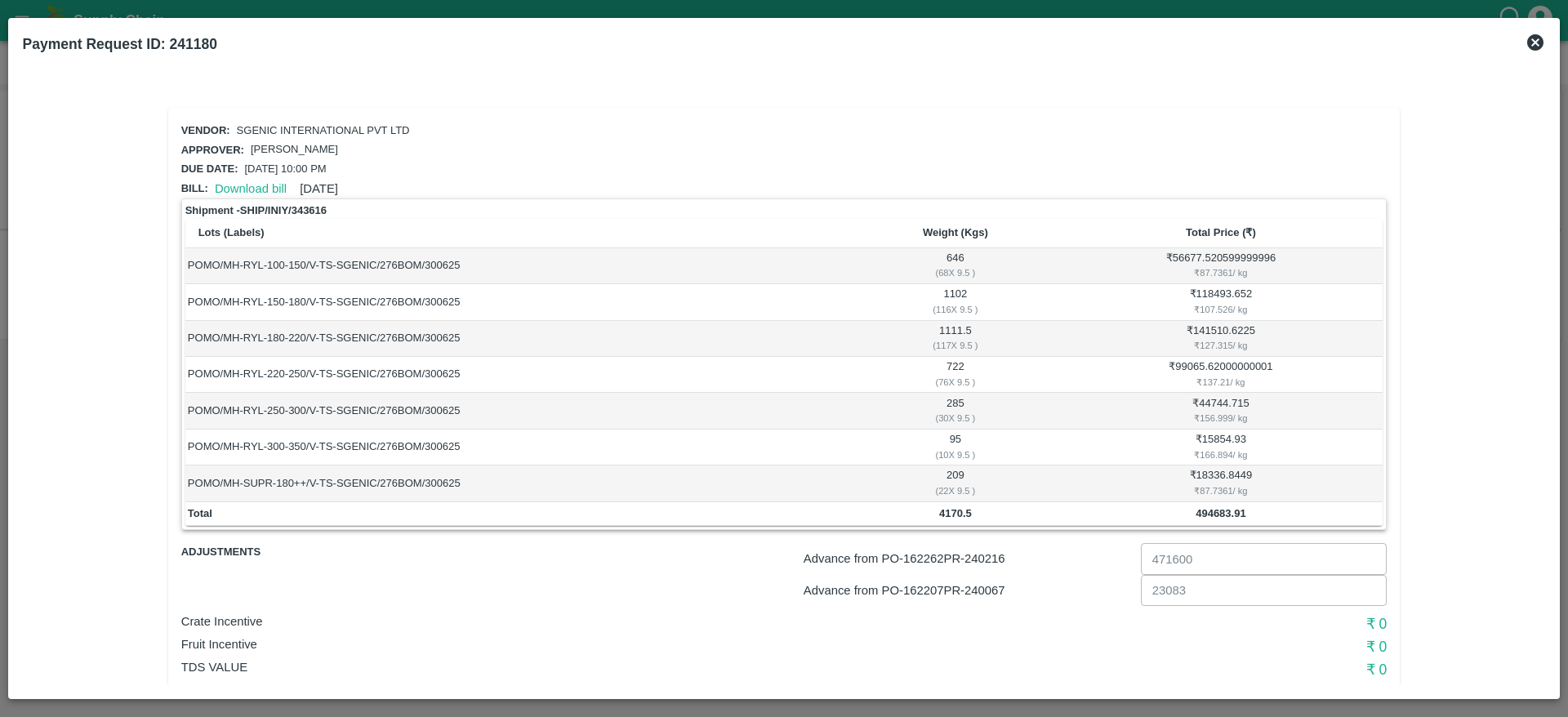
click at [1226, 507] on b "494683.91" at bounding box center [1220, 513] width 49 height 13
copy b "494683.91"
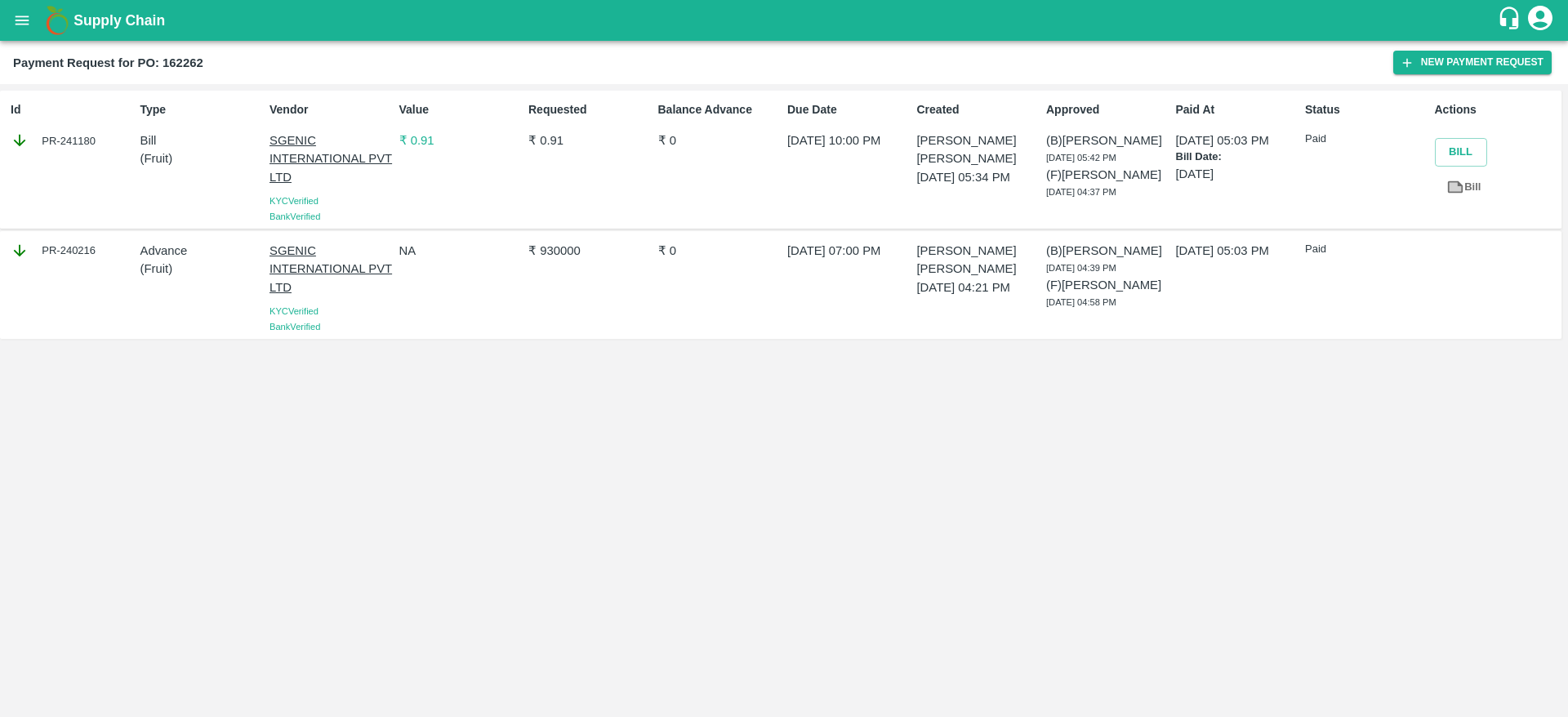
click at [77, 143] on div "PR-241180" at bounding box center [72, 141] width 122 height 18
copy div "PR-241180"
click at [77, 143] on div "PR-241180" at bounding box center [72, 141] width 122 height 18
click at [412, 146] on p "₹ 0.21" at bounding box center [461, 141] width 122 height 18
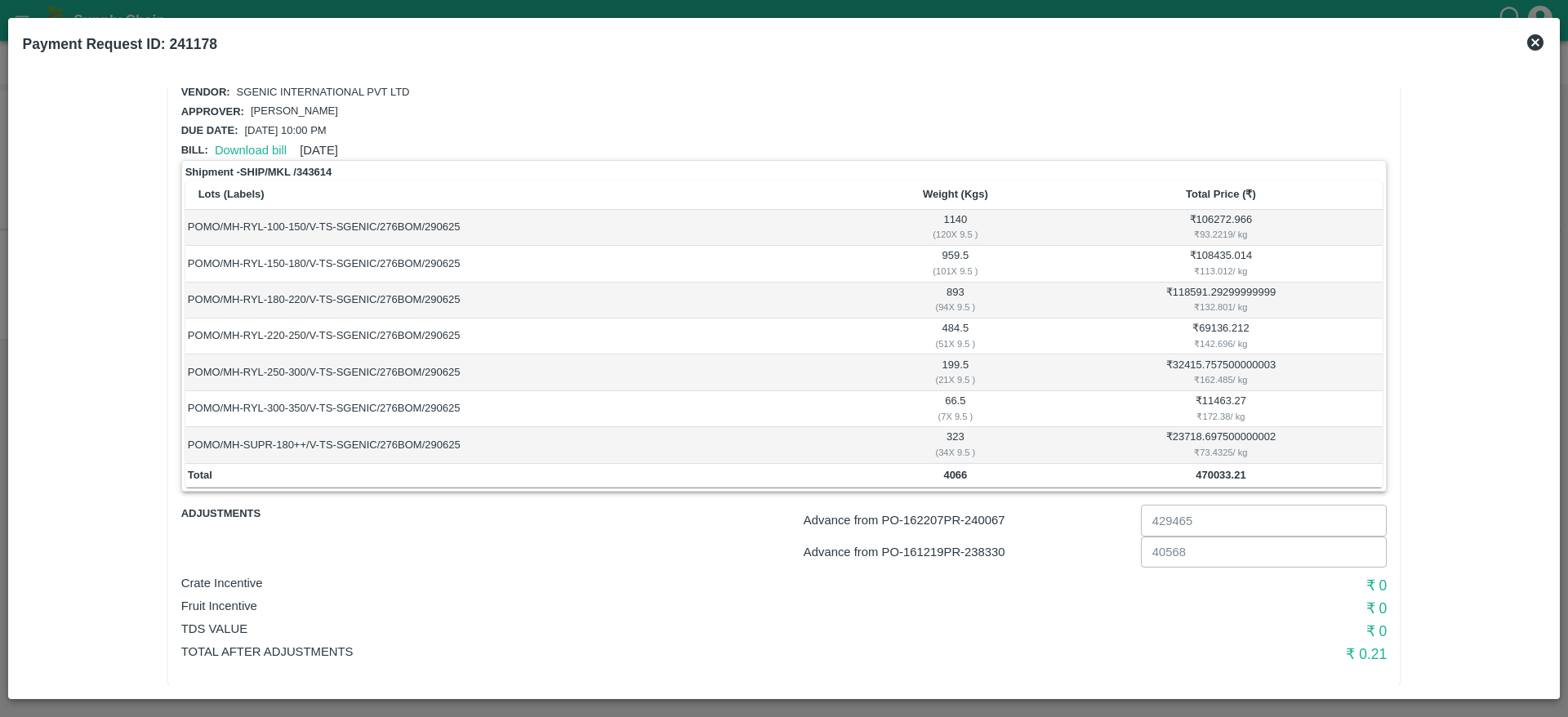
scroll to position [59, 0]
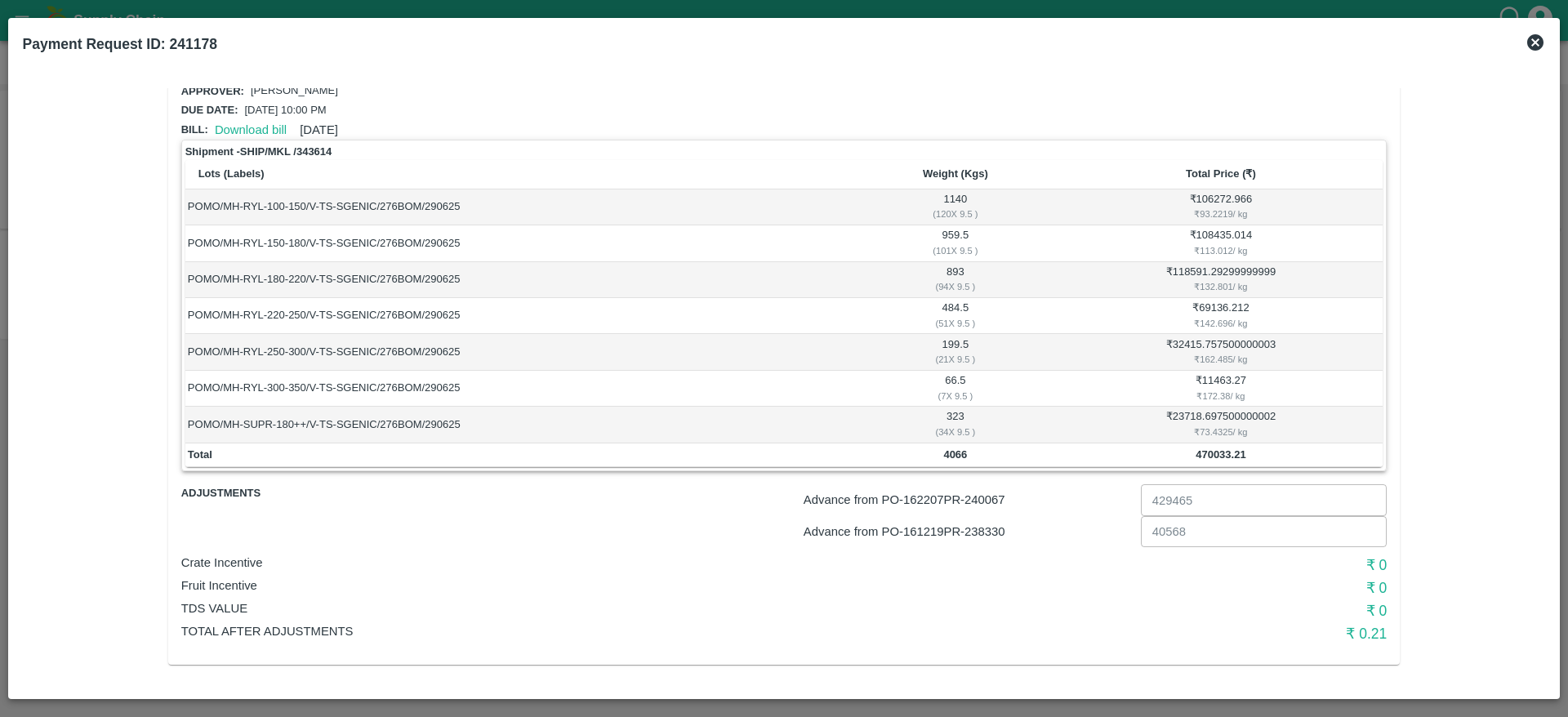
click at [1220, 450] on b "470033.21" at bounding box center [1220, 454] width 49 height 13
copy b "470033.21"
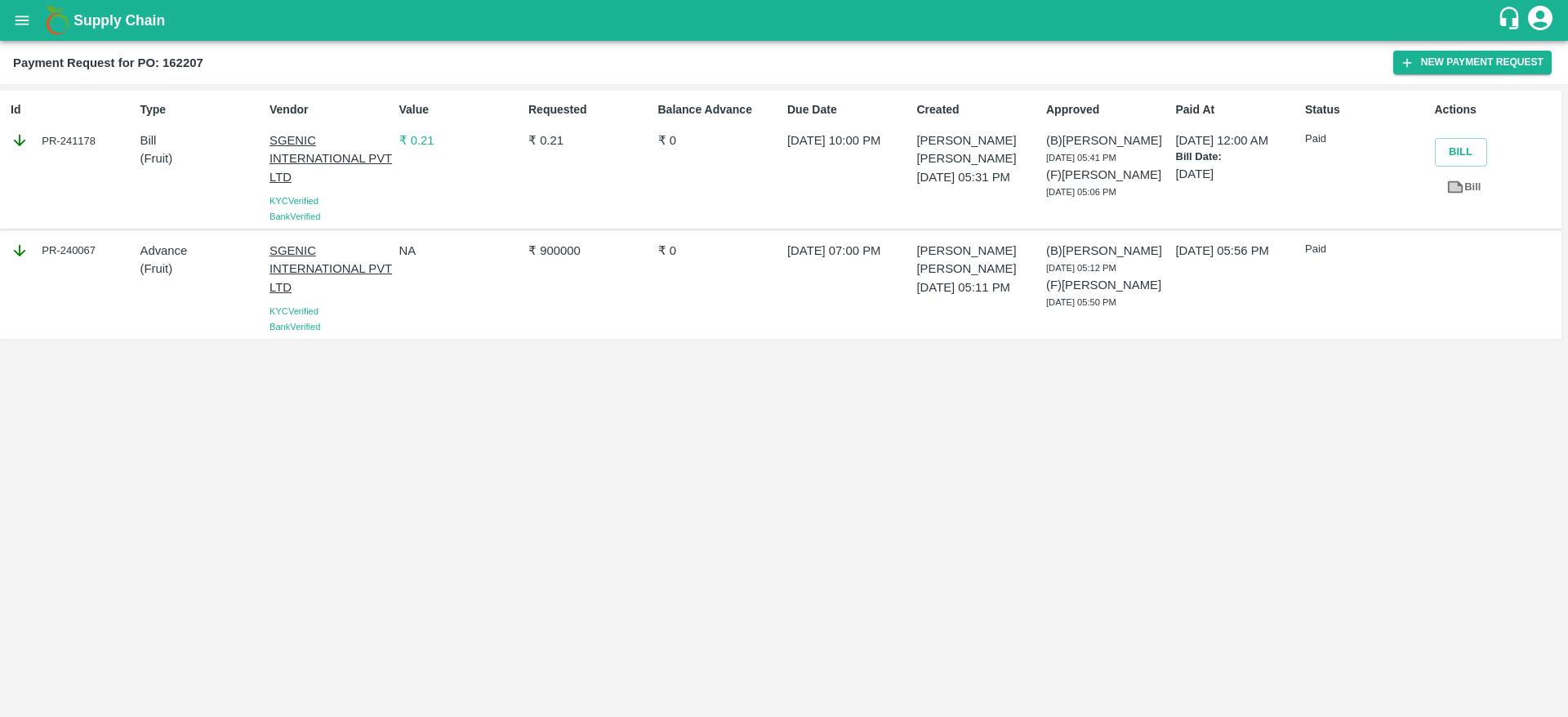
click at [61, 137] on div "PR-241178" at bounding box center [72, 141] width 122 height 18
copy div "PR-241178"
click at [61, 137] on div "PR-241178" at bounding box center [72, 141] width 122 height 18
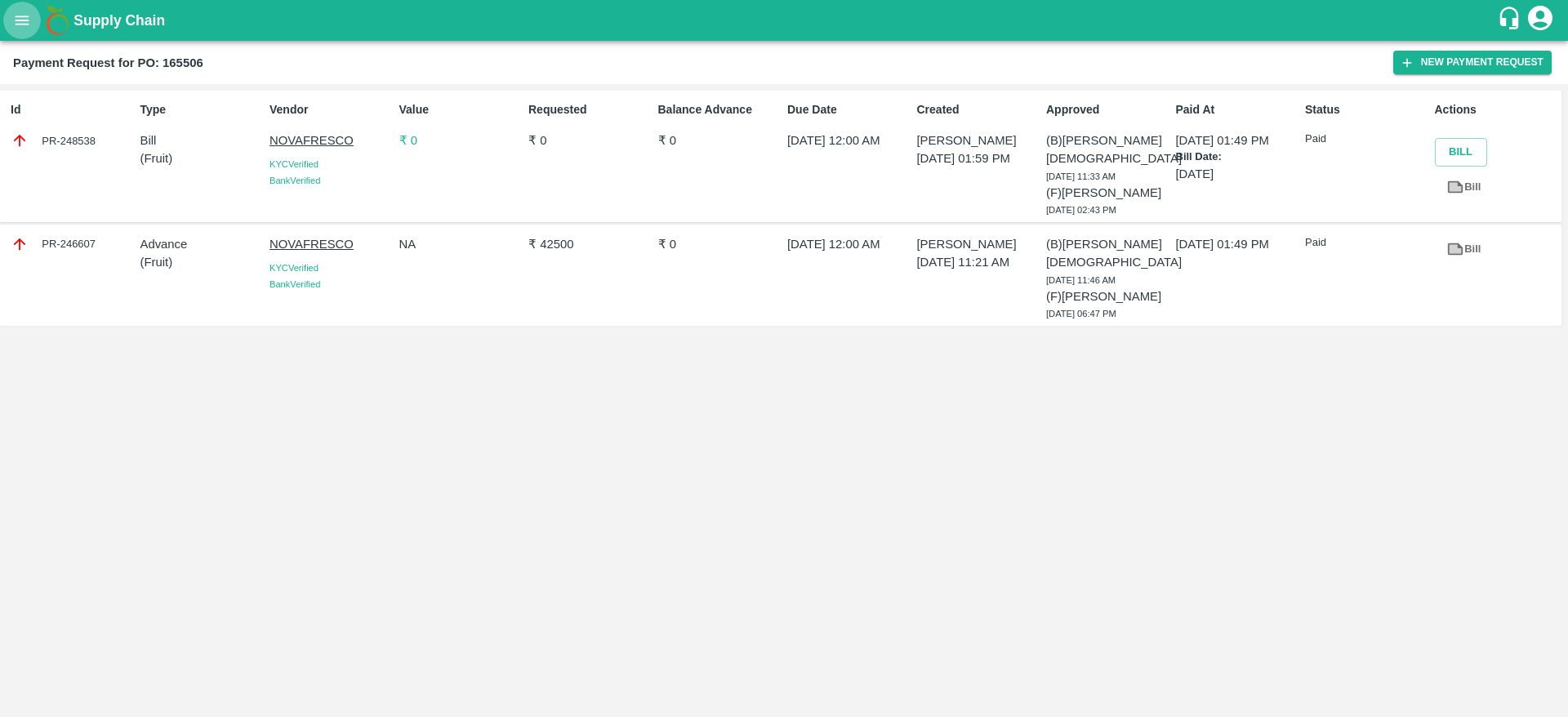
click at [26, 23] on icon "open drawer" at bounding box center [21, 20] width 18 height 18
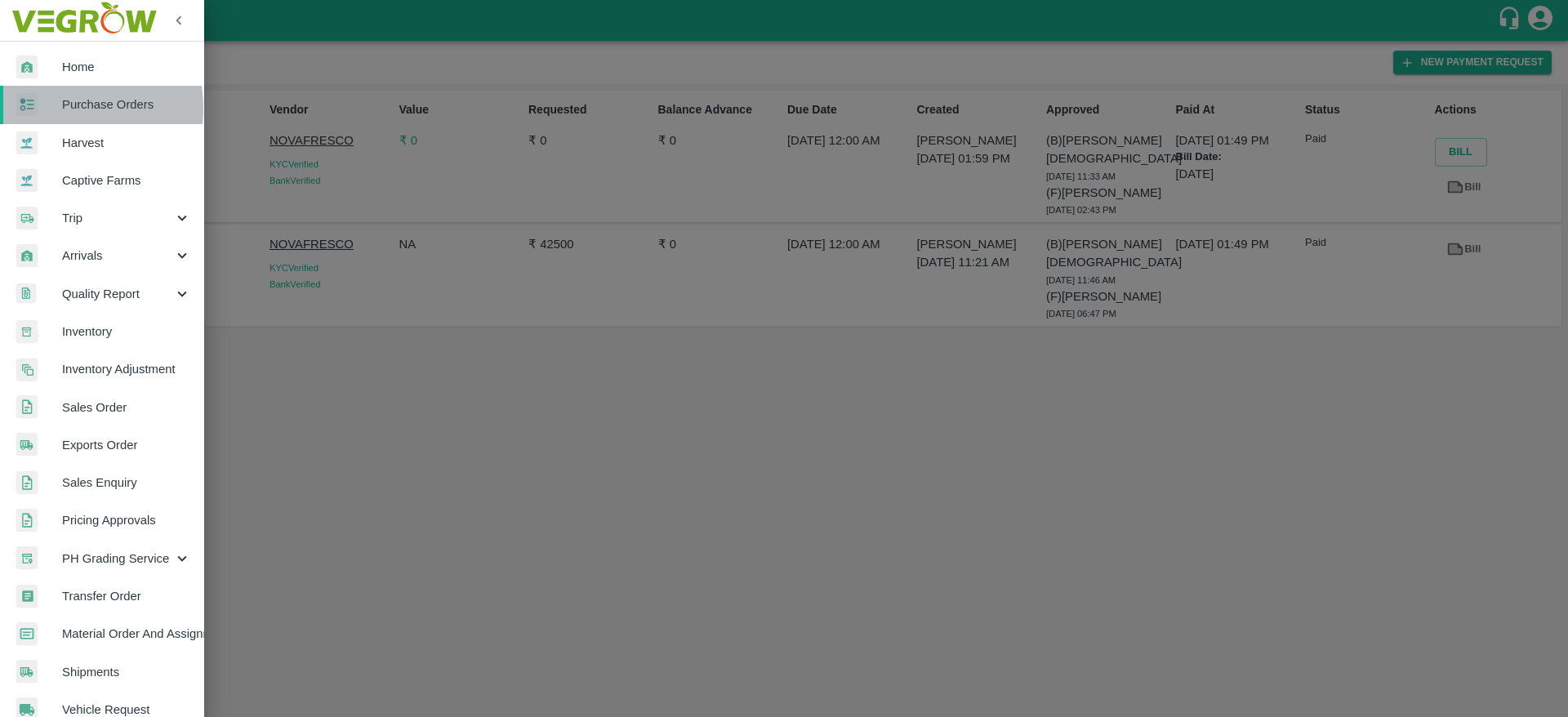
click at [70, 108] on span "Purchase Orders" at bounding box center [126, 105] width 129 height 18
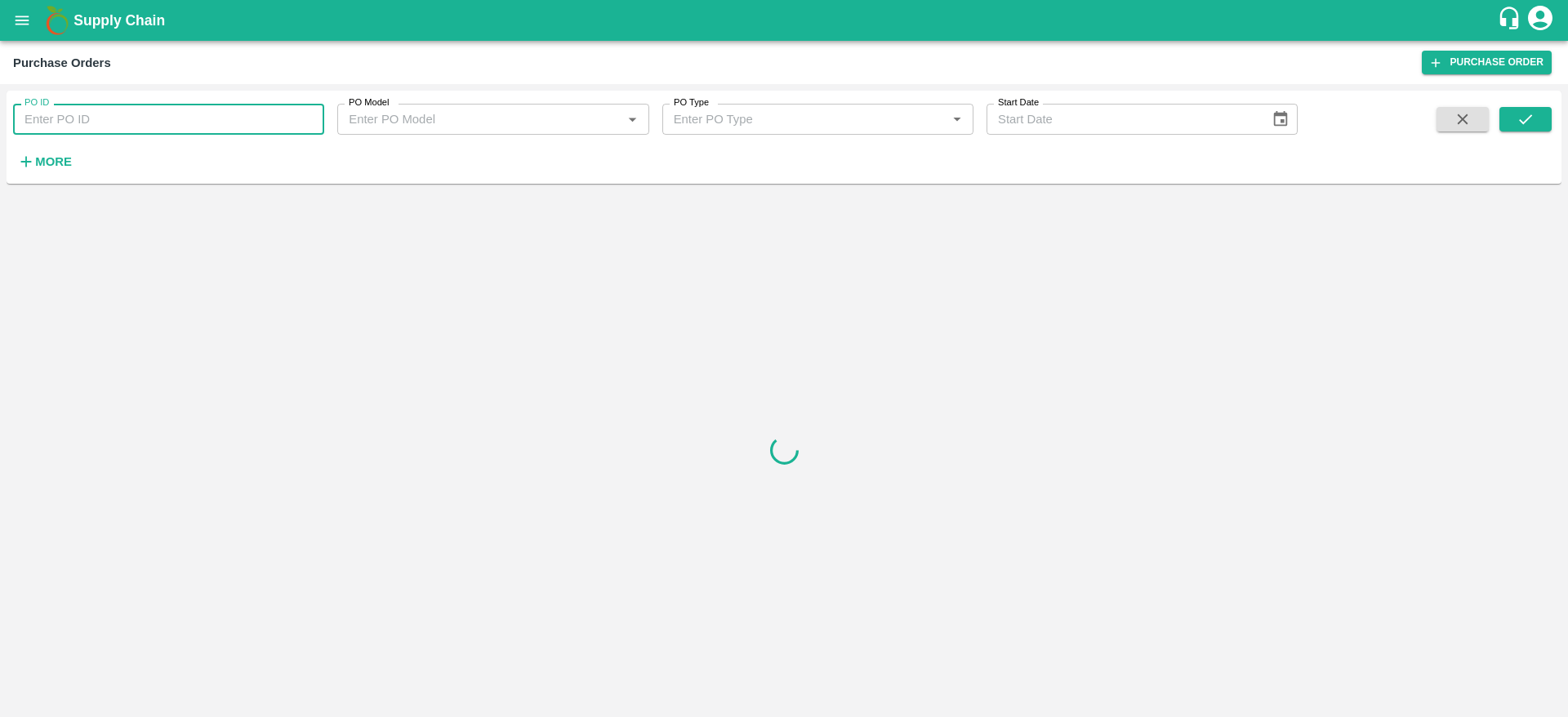
paste input "165506"
click at [107, 121] on input "PO ID" at bounding box center [168, 119] width 311 height 31
click at [1524, 121] on icon "submit" at bounding box center [1525, 119] width 13 height 10
click at [158, 120] on input "165506" at bounding box center [168, 119] width 311 height 31
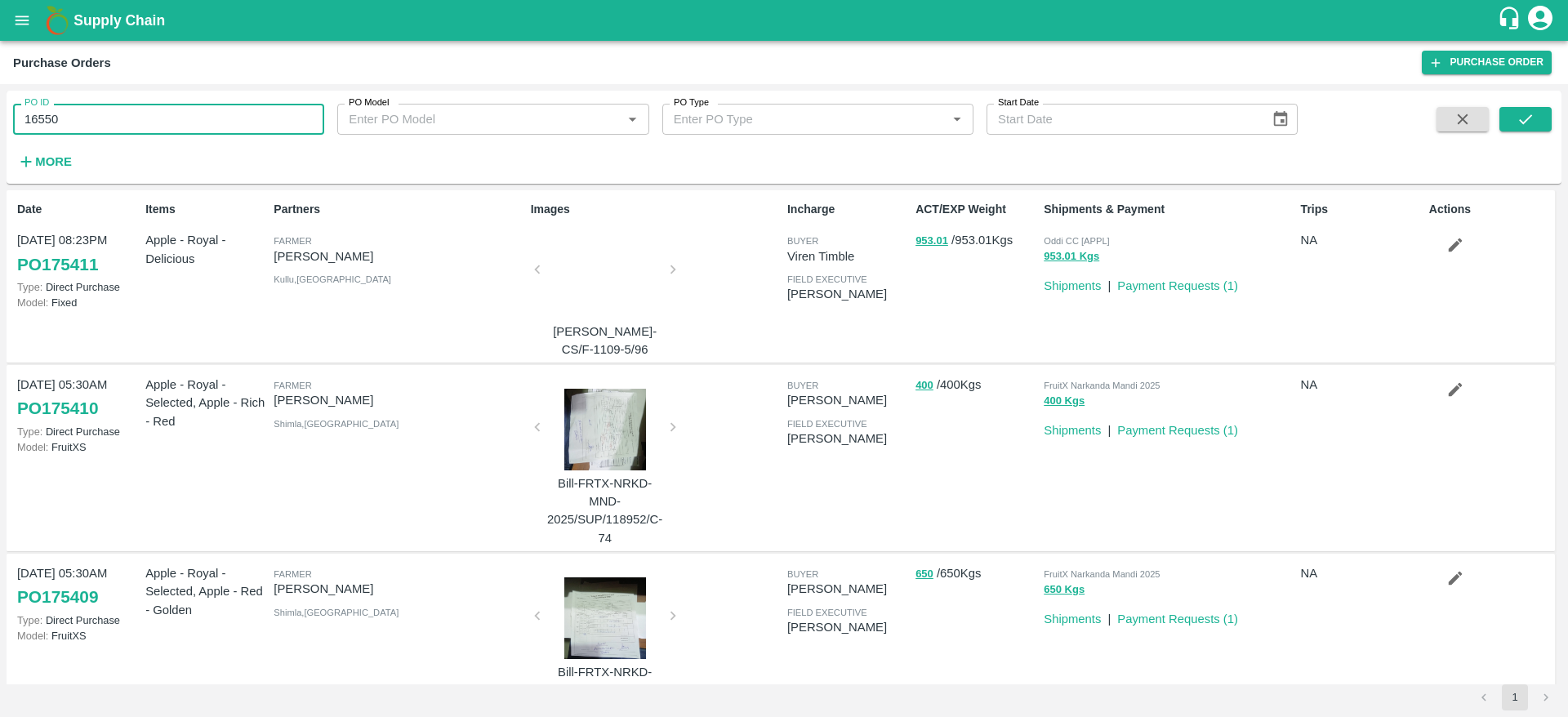
type input "165506"
click at [1532, 121] on icon "submit" at bounding box center [1525, 119] width 18 height 18
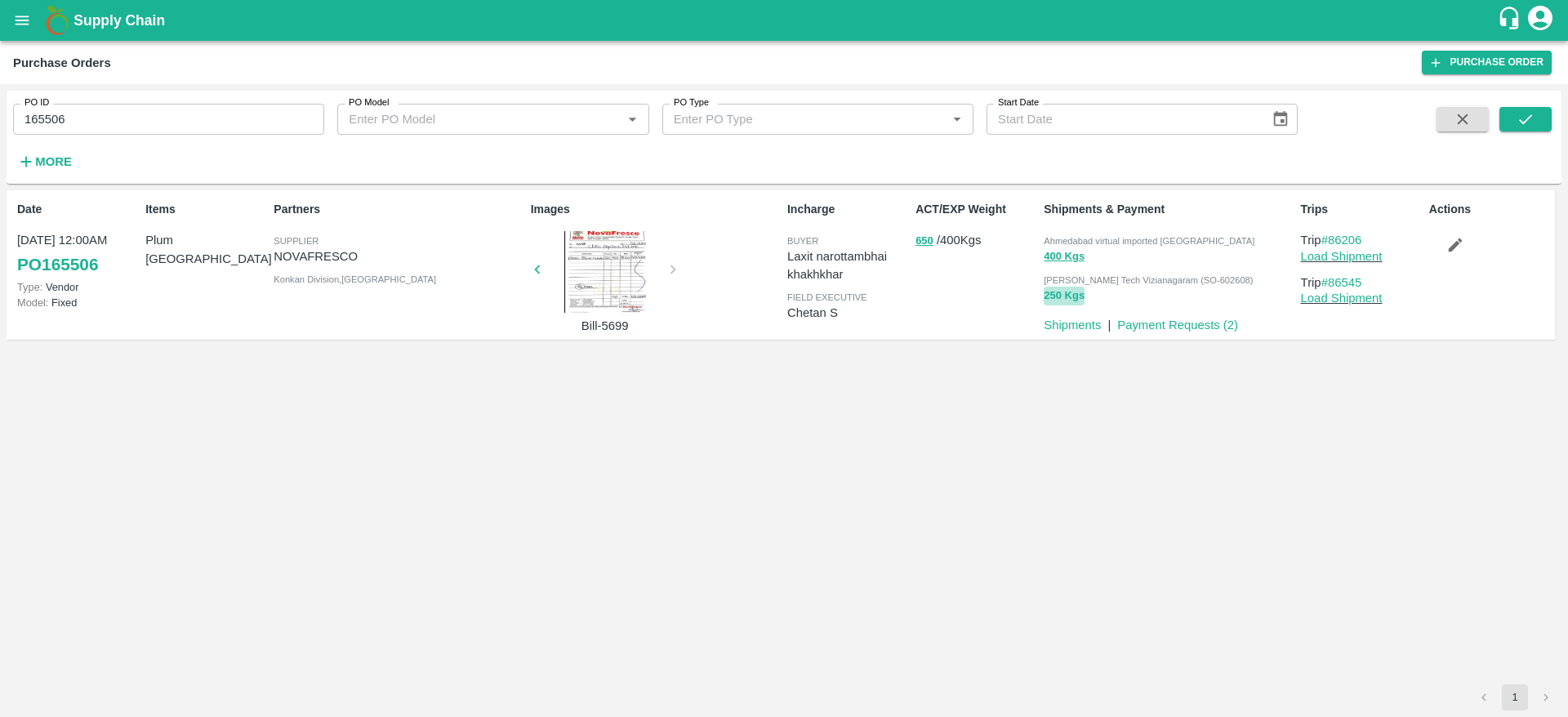
click at [1057, 299] on button "250 Kgs" at bounding box center [1064, 296] width 41 height 18
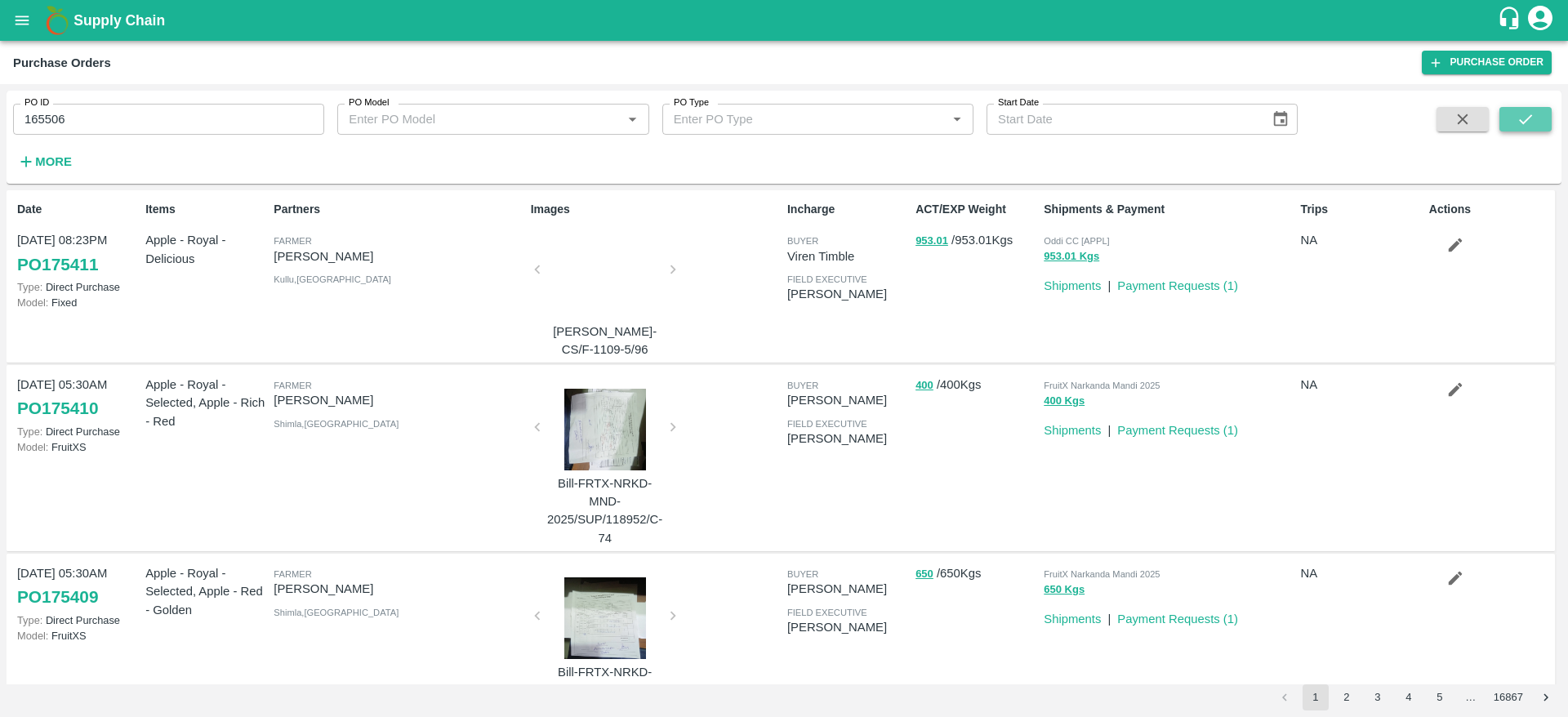
click at [1514, 123] on button "submit" at bounding box center [1525, 118] width 52 height 24
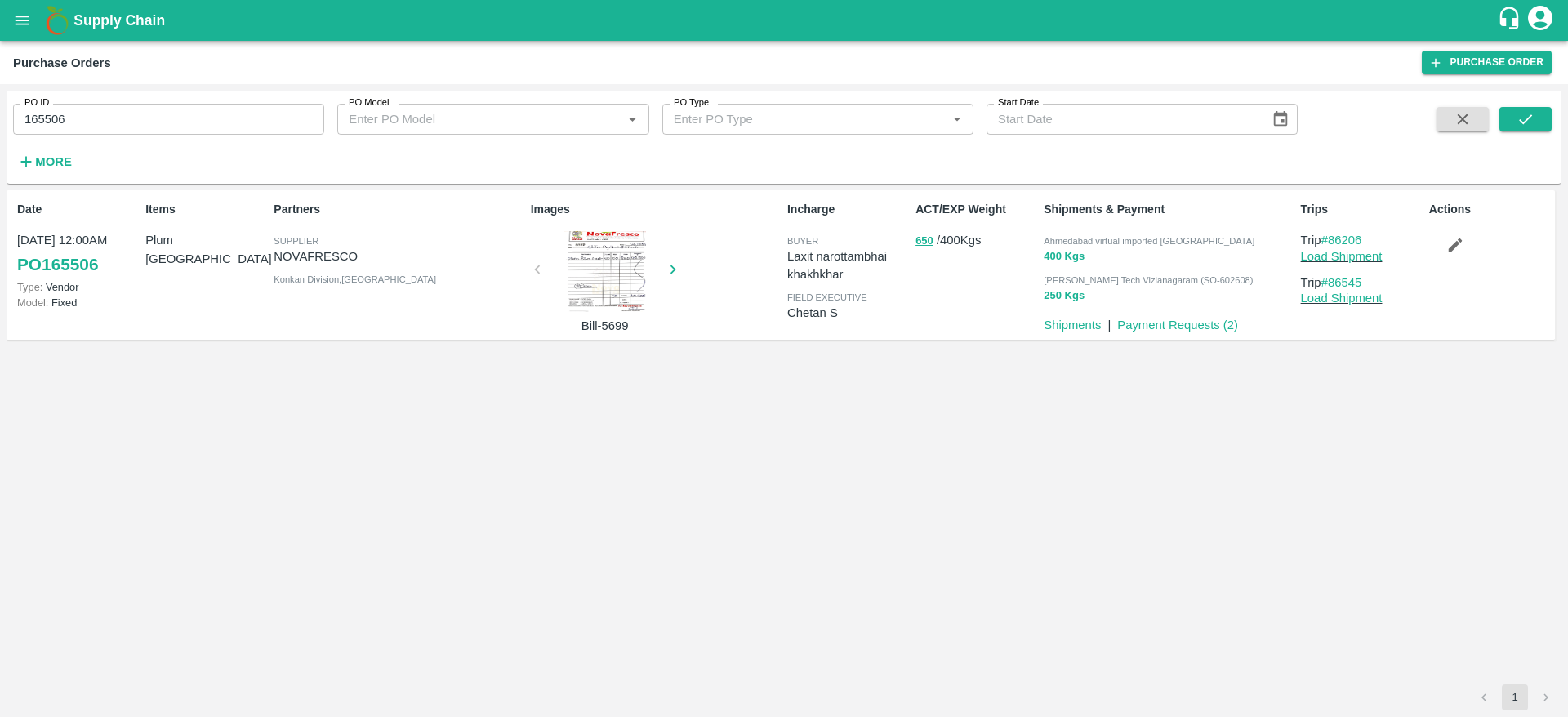
click at [1074, 293] on button "250 Kgs" at bounding box center [1064, 296] width 41 height 18
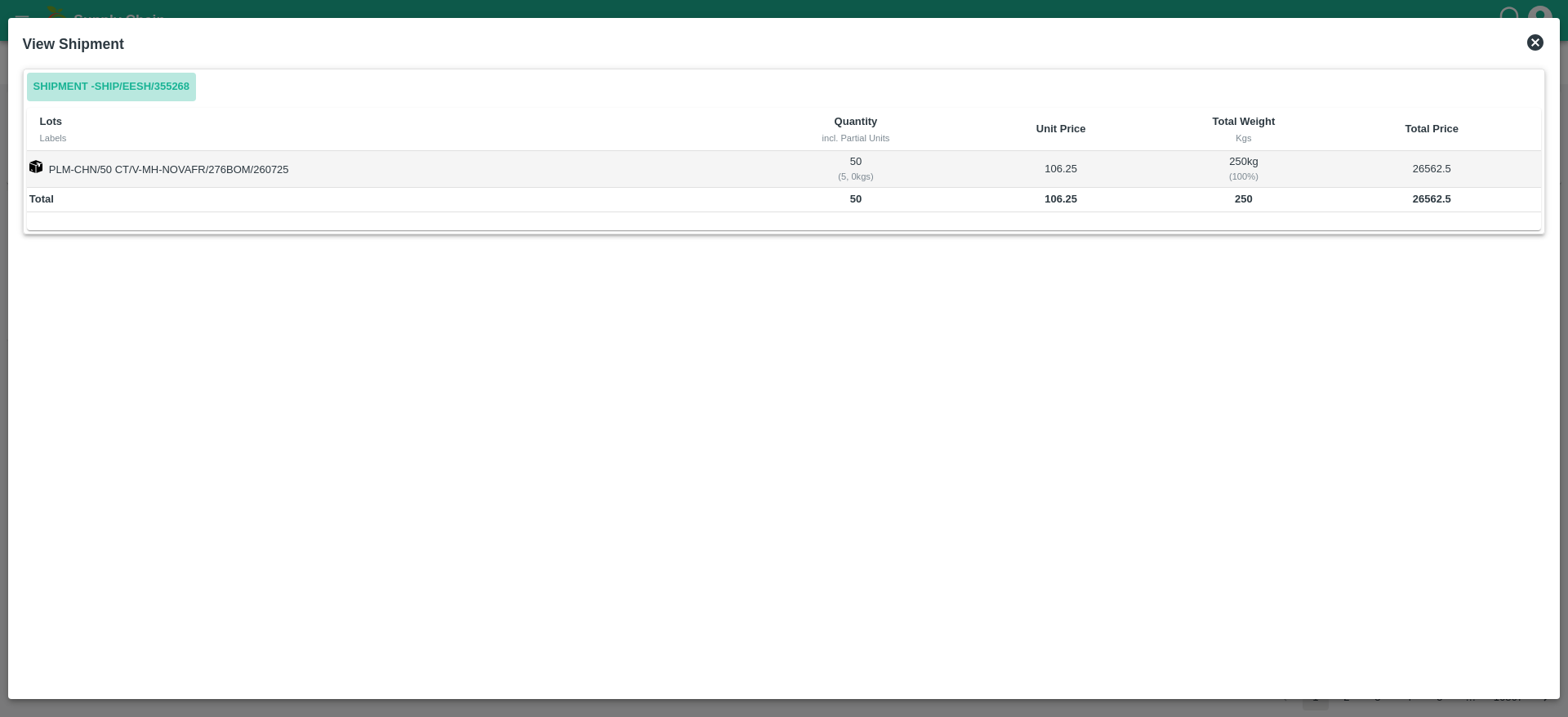
click at [169, 81] on link "Shipment - SHIP/EESH/355268" at bounding box center [112, 86] width 169 height 28
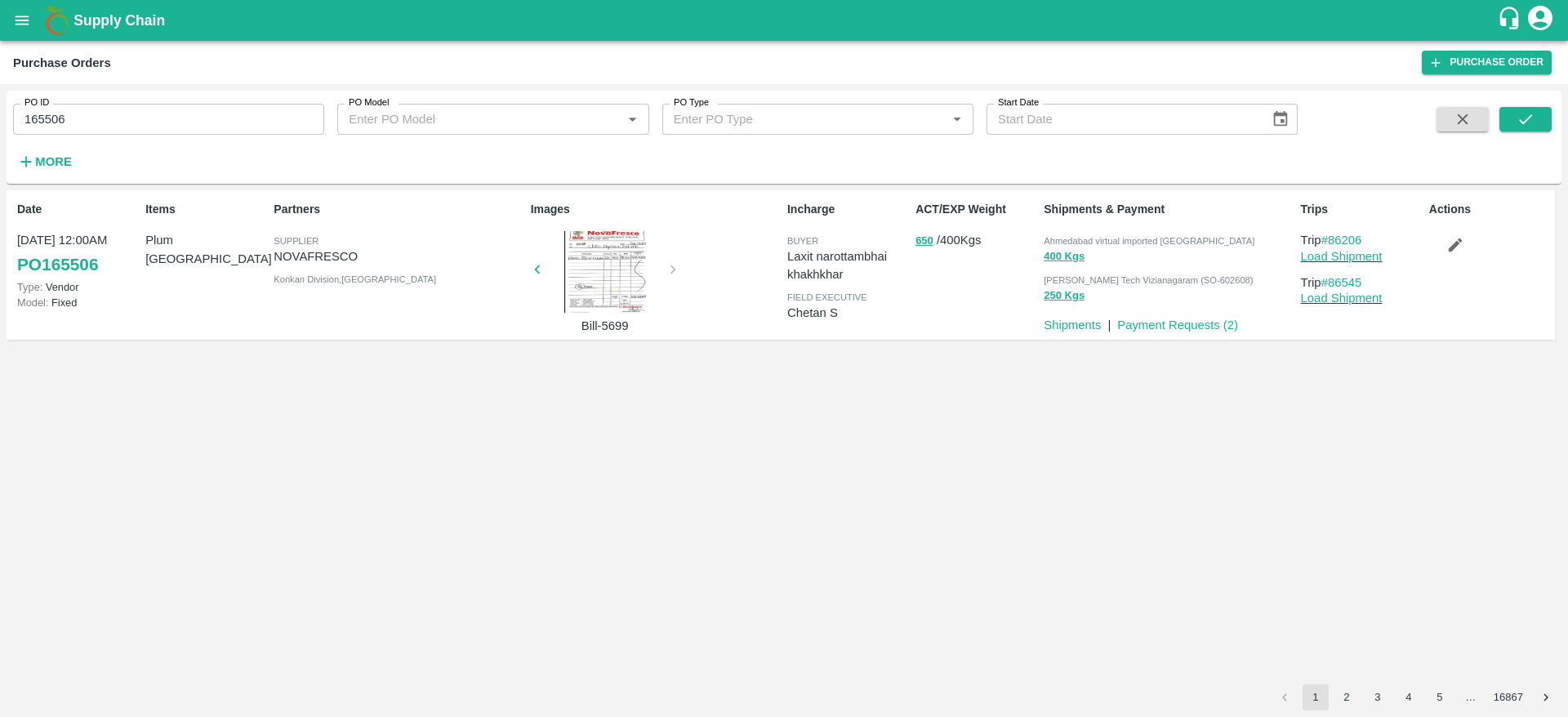
click at [1054, 280] on span "[PERSON_NAME] Tech Vizianagaram (SO-602608)" at bounding box center [1148, 280] width 209 height 10
click at [1062, 296] on button "250 Kgs" at bounding box center [1064, 296] width 41 height 18
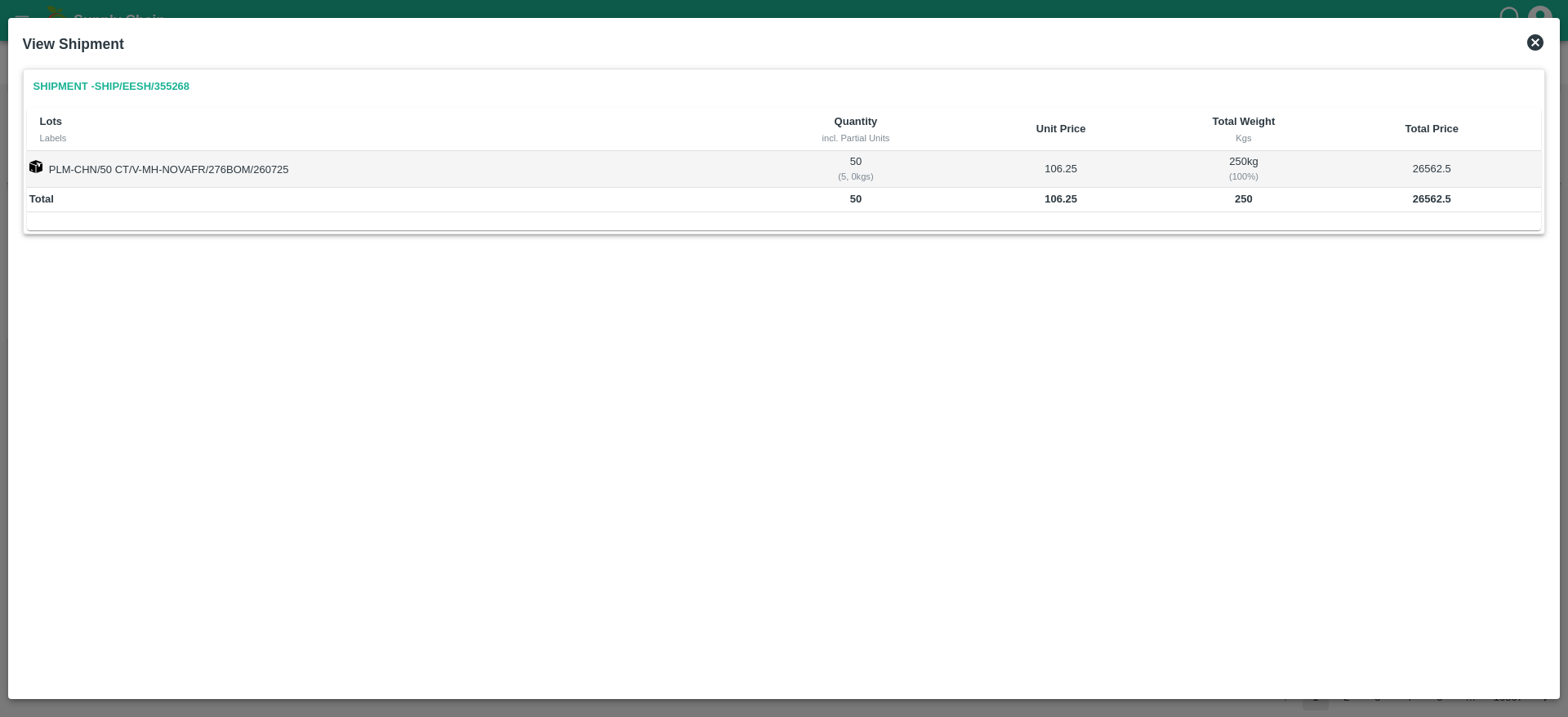
click at [1059, 169] on td "106.25" at bounding box center [1061, 169] width 208 height 36
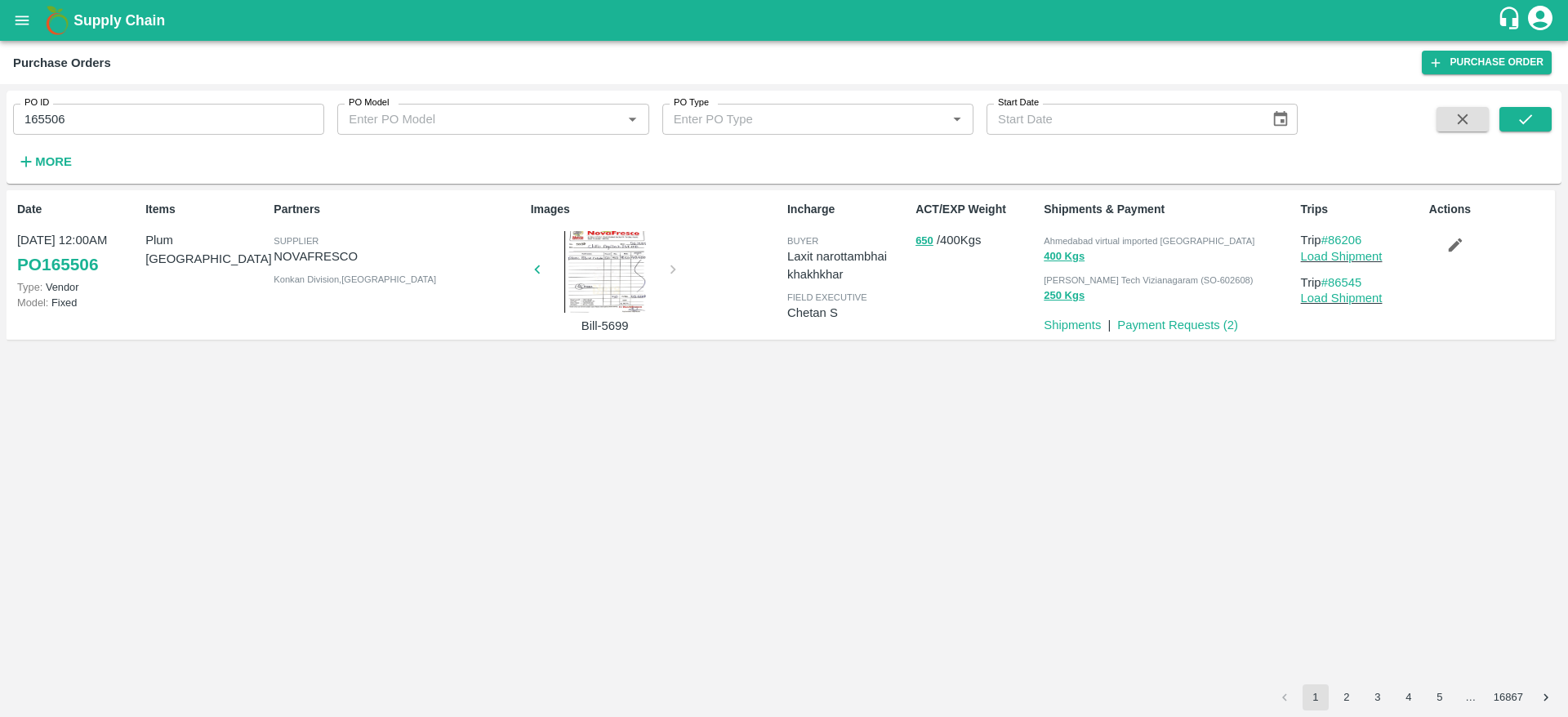
click at [136, 107] on input "165506" at bounding box center [168, 119] width 311 height 31
paste input "text"
type input "159102"
click at [1521, 109] on button "submit" at bounding box center [1525, 118] width 52 height 24
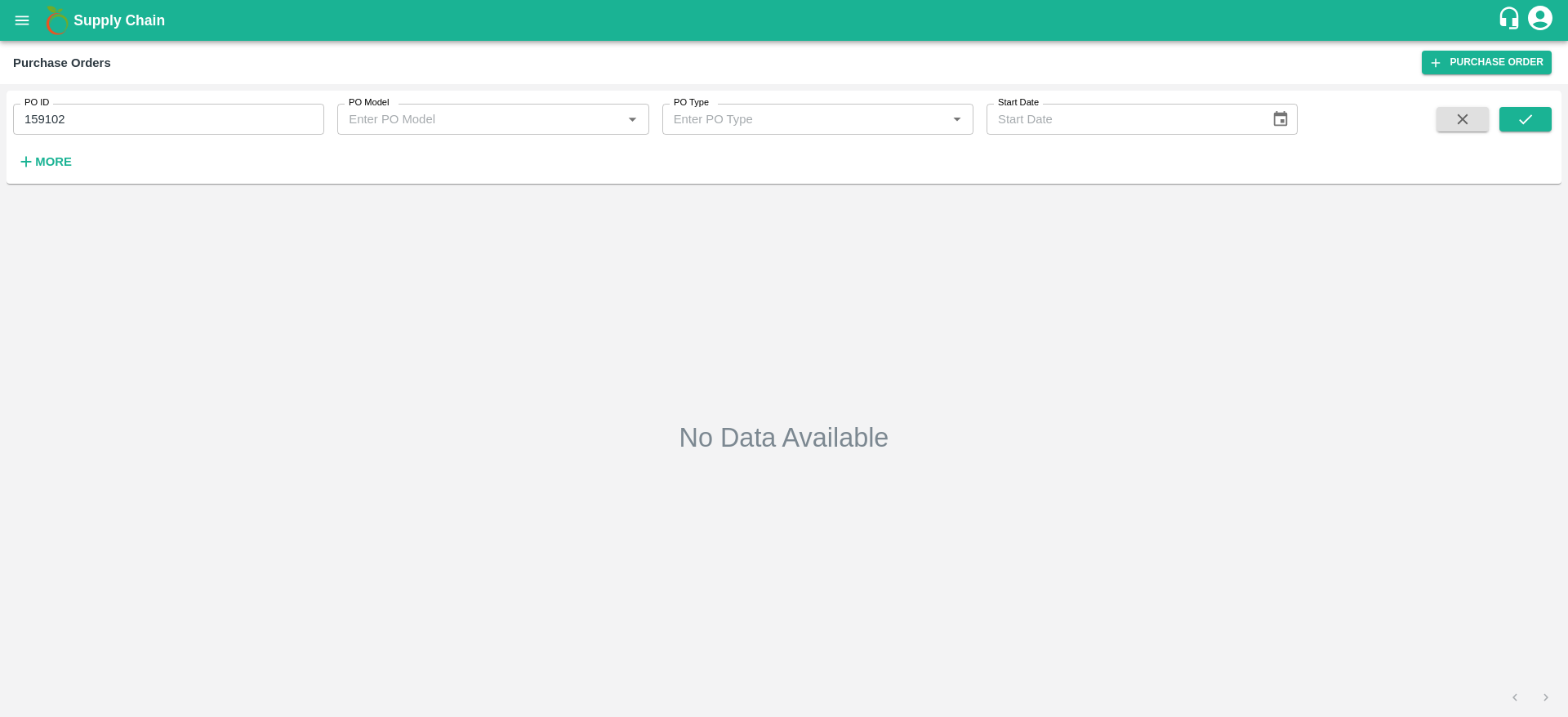
click at [98, 121] on input "159102" at bounding box center [168, 119] width 311 height 31
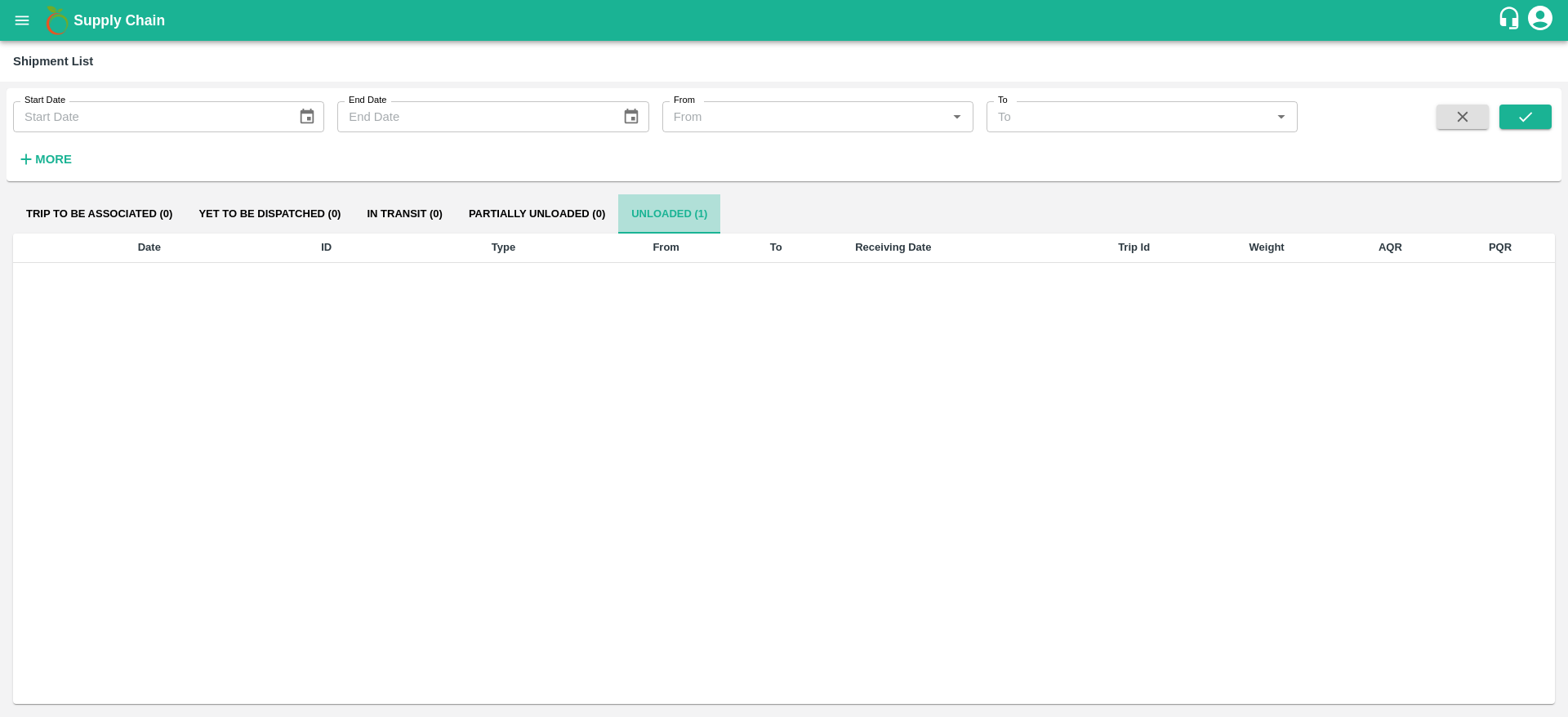
click at [681, 210] on button "Unloaded (1)" at bounding box center [669, 213] width 102 height 39
click at [729, 379] on div "Date ID Type From To Receiving Date Trip Id Weight AQR PQR" at bounding box center [784, 469] width 1542 height 471
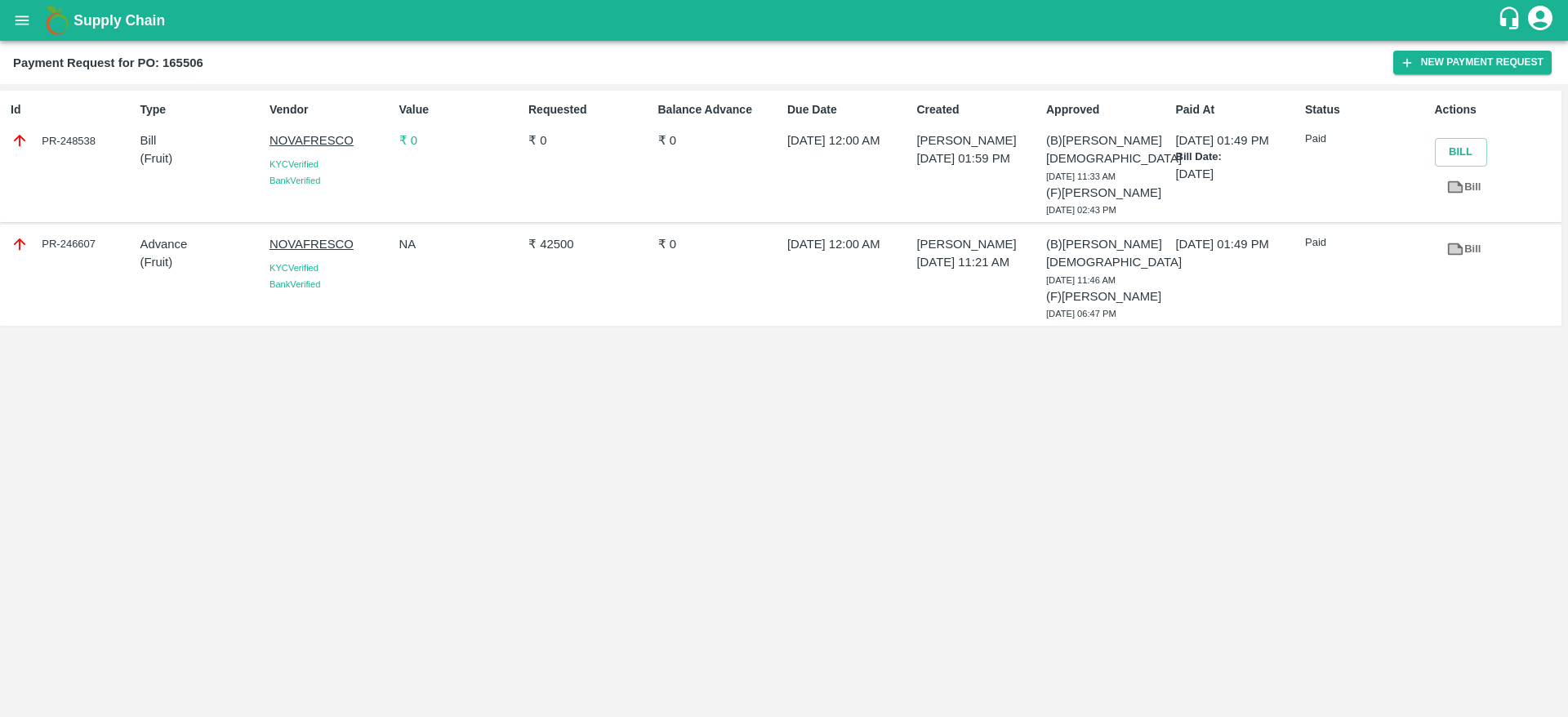
click at [417, 143] on p "₹ 0" at bounding box center [461, 141] width 122 height 18
click at [1443, 64] on button "New Payment Request" at bounding box center [1472, 62] width 158 height 23
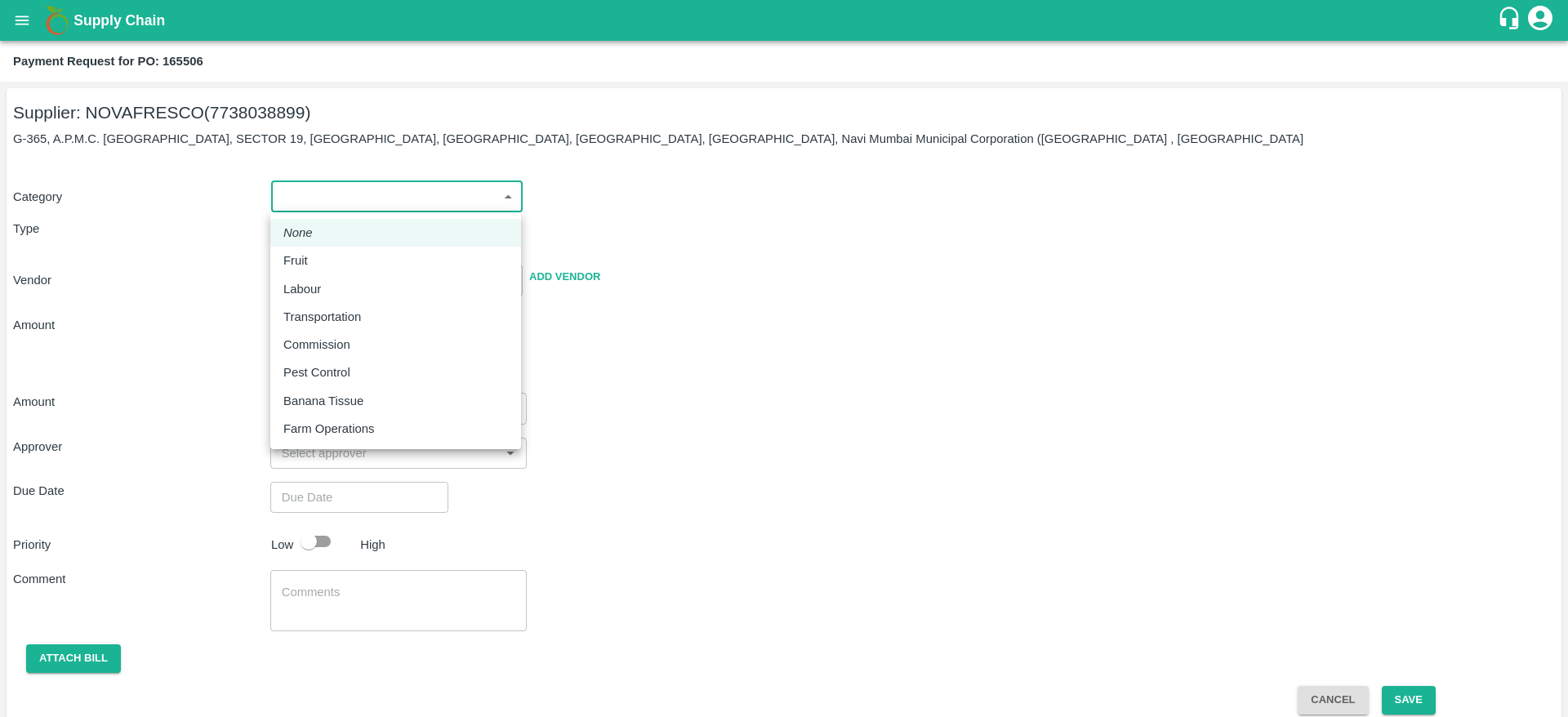
click at [371, 185] on body "Supply Chain Payment Request for PO: 165506 Supplier: NOVAFRESCO (7738038899) G…" at bounding box center [784, 358] width 1568 height 717
click at [338, 258] on div "Fruit" at bounding box center [396, 260] width 225 height 18
type input "1"
type input "NOVAFRESCO - 7738038899(Supplier)"
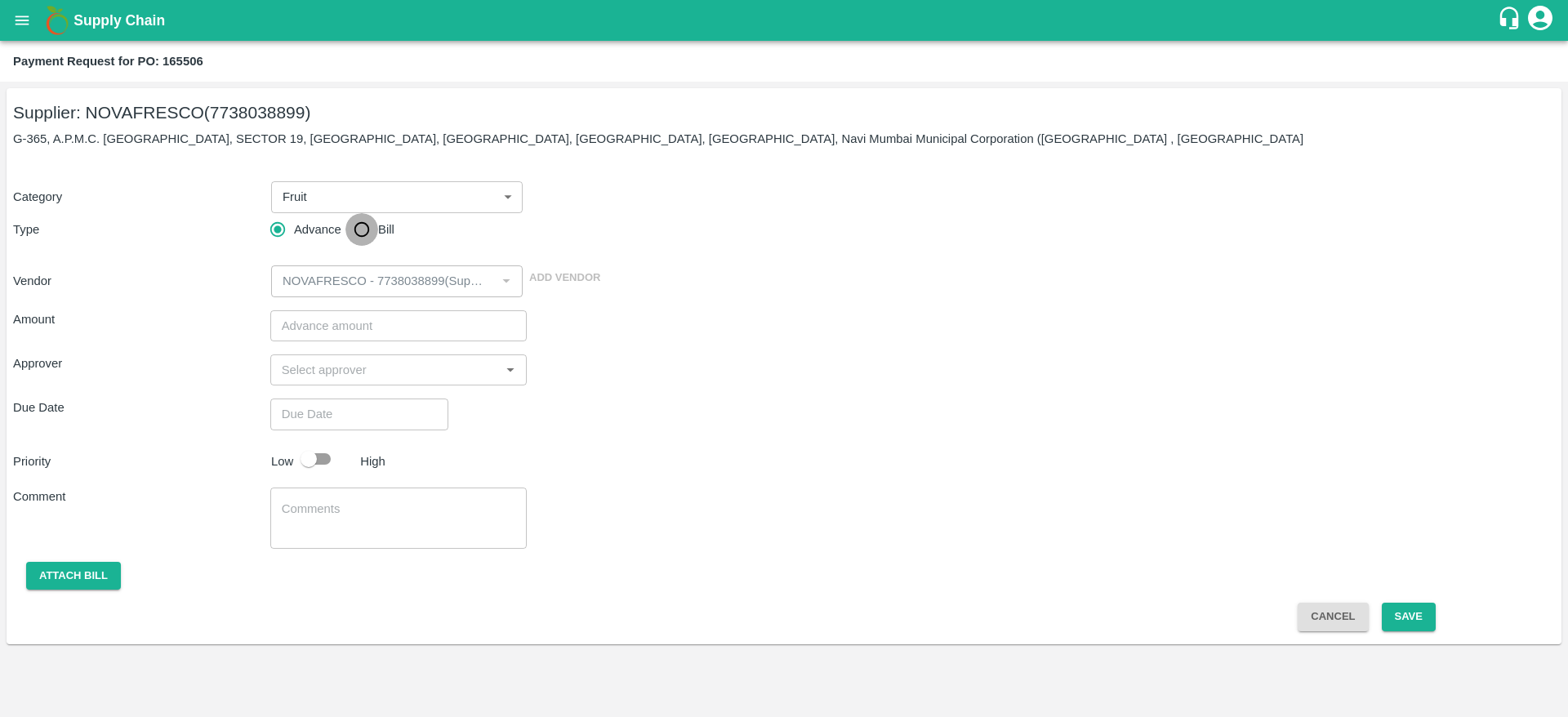
click at [362, 233] on input "Bill" at bounding box center [362, 230] width 33 height 33
radio input "true"
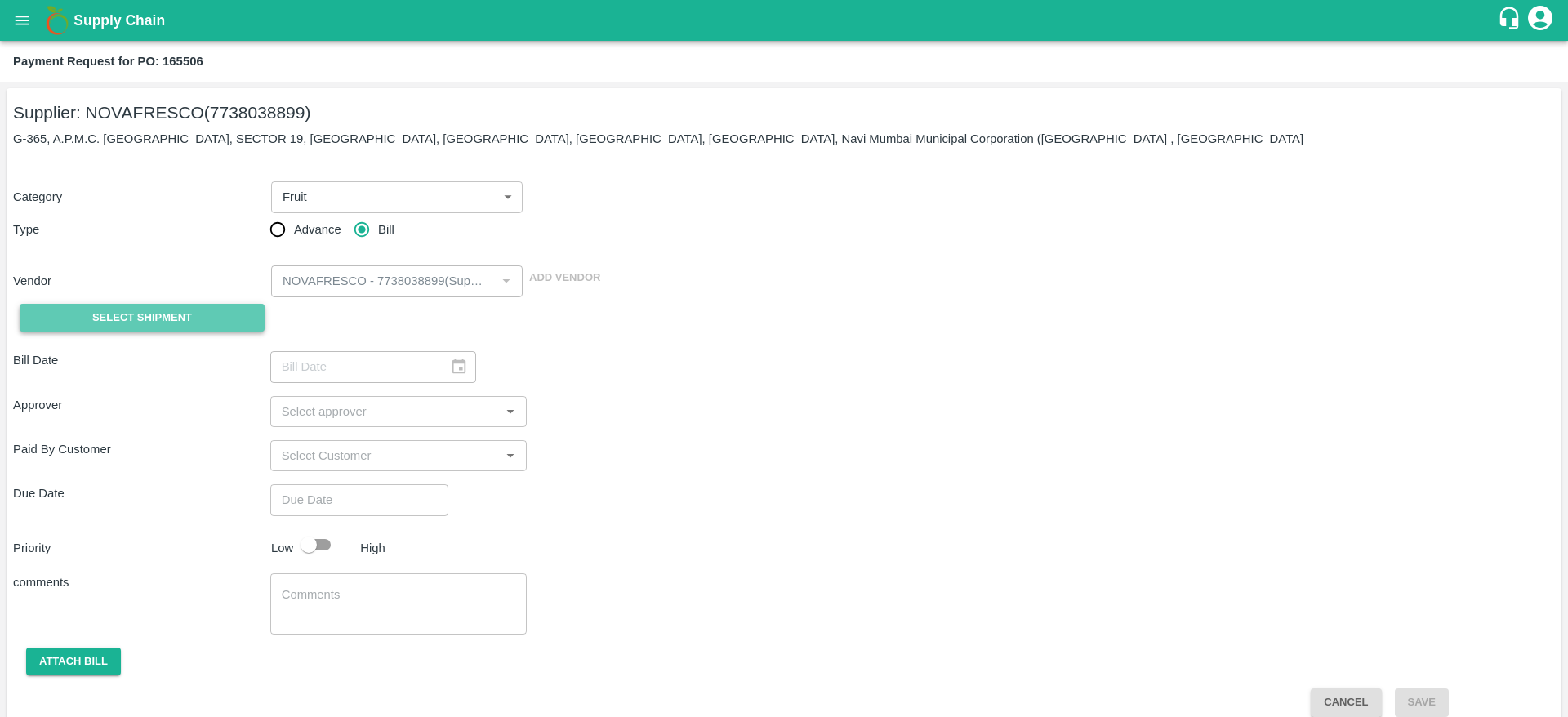
click at [174, 307] on button "Select Shipment" at bounding box center [142, 317] width 245 height 28
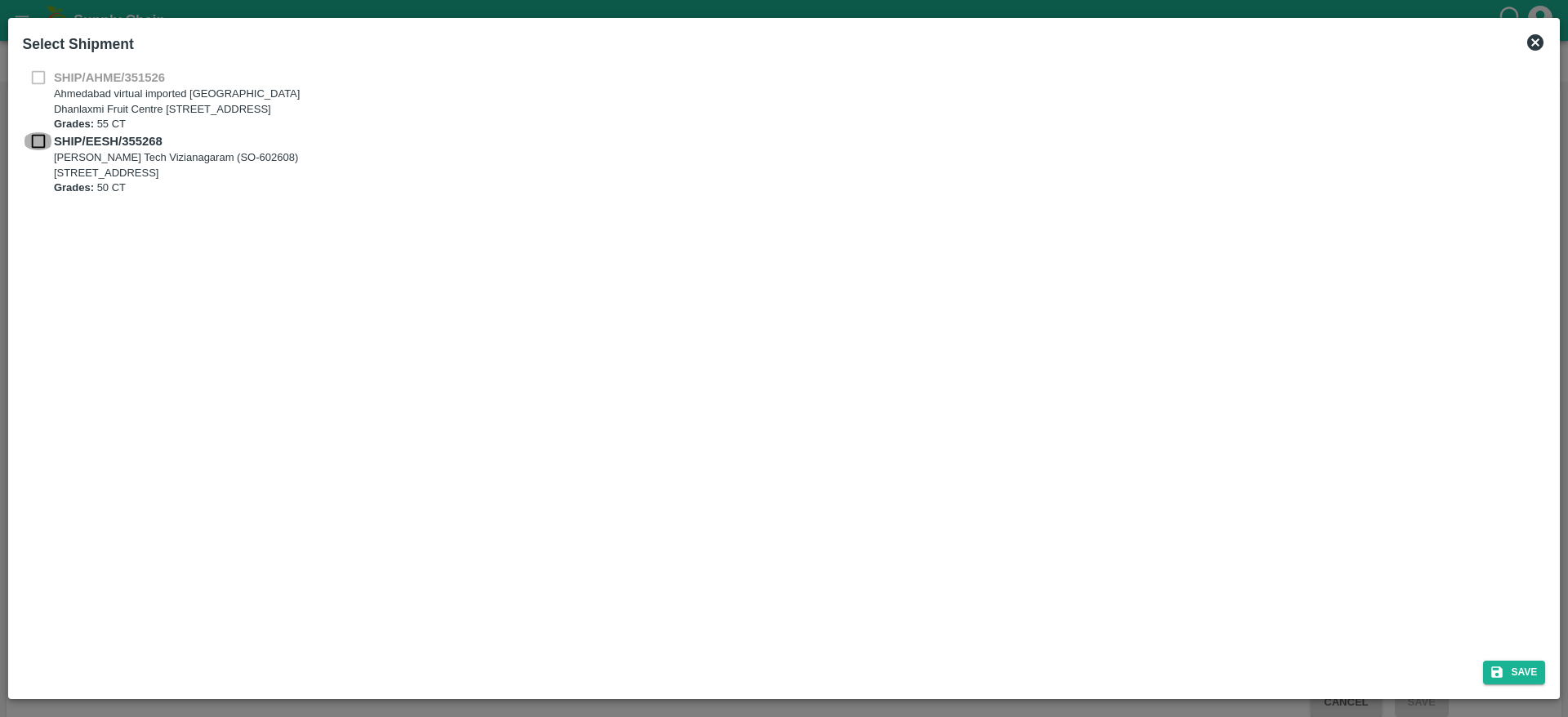
click at [32, 145] on input "checkbox" at bounding box center [39, 141] width 31 height 18
checkbox input "true"
click at [1500, 676] on icon "submit" at bounding box center [1498, 673] width 12 height 12
type input "19/08/2025"
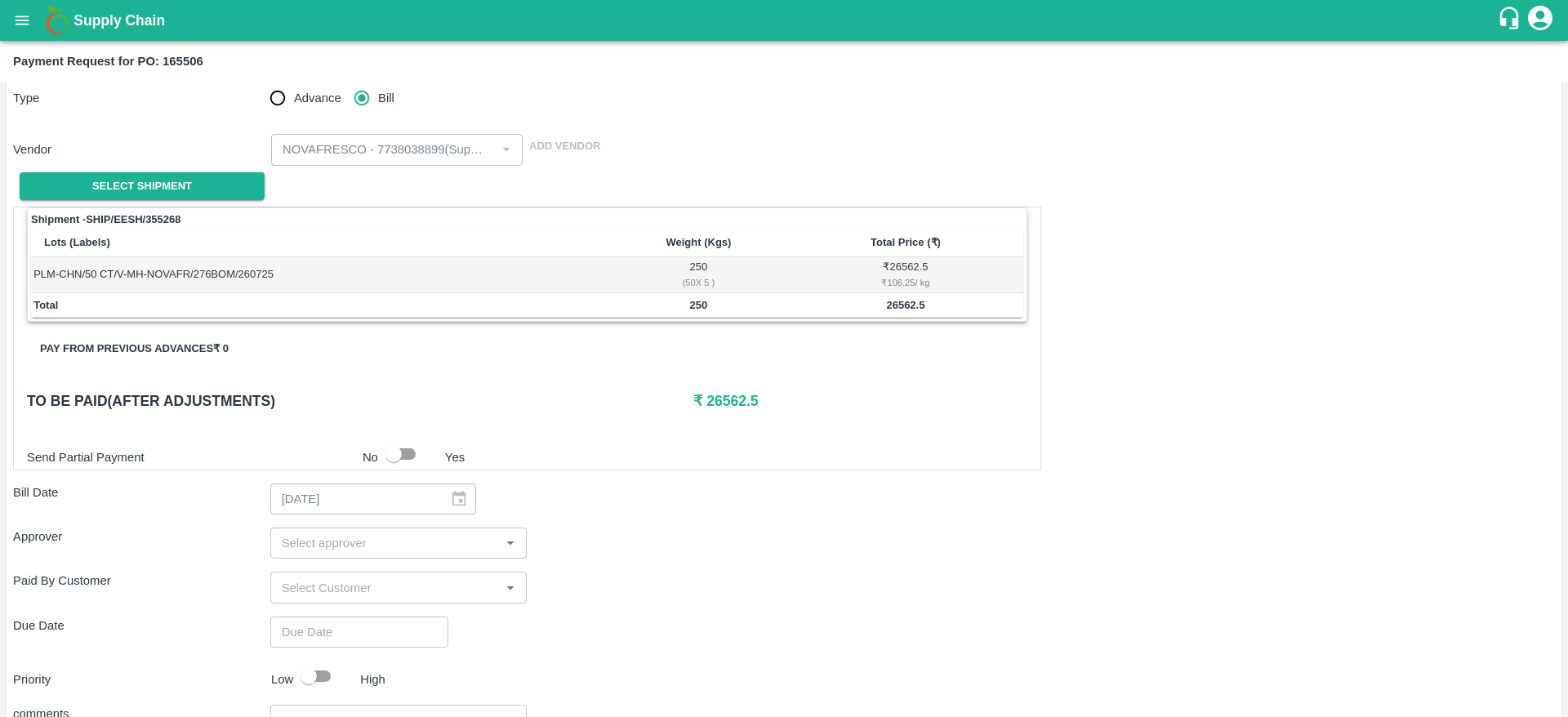
scroll to position [283, 0]
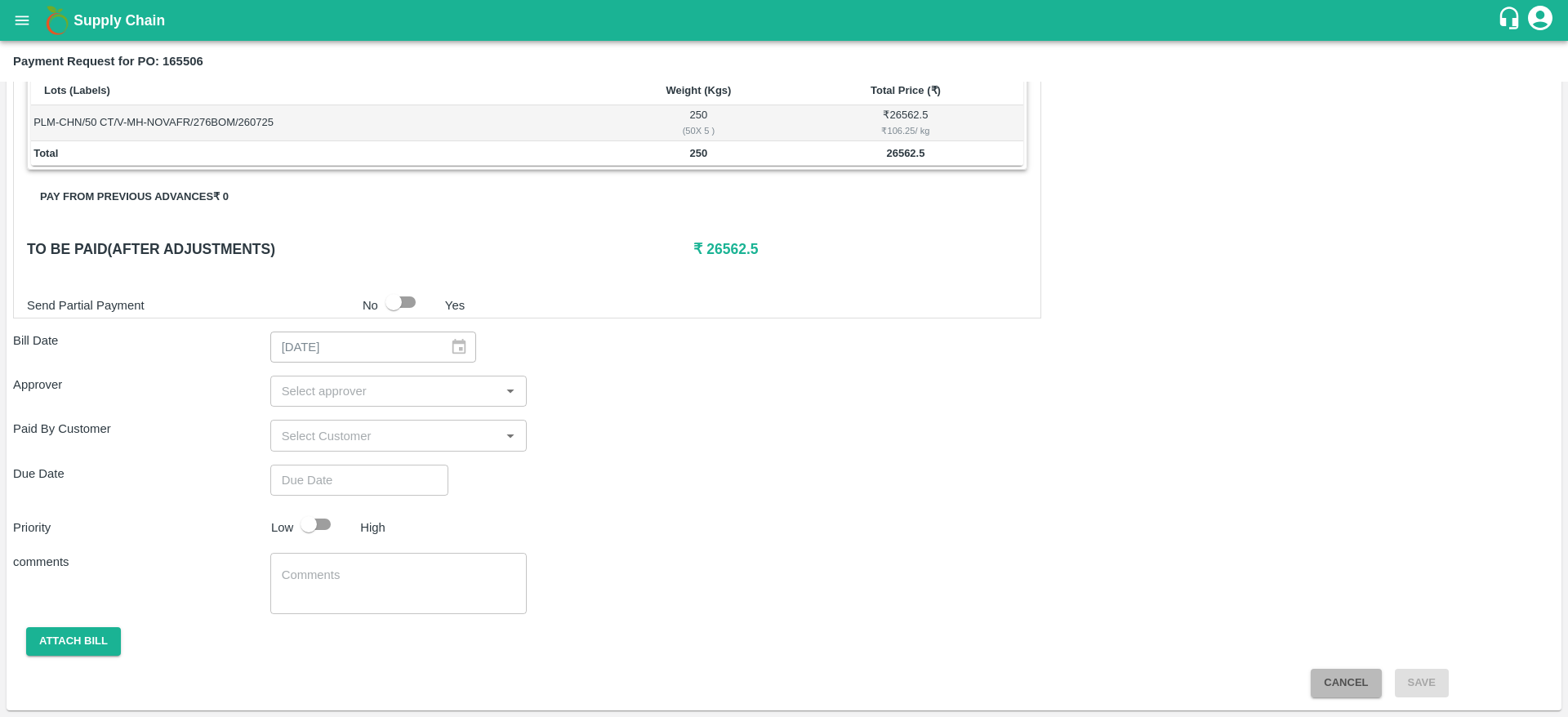
click at [1333, 687] on button "Cancel" at bounding box center [1346, 683] width 70 height 28
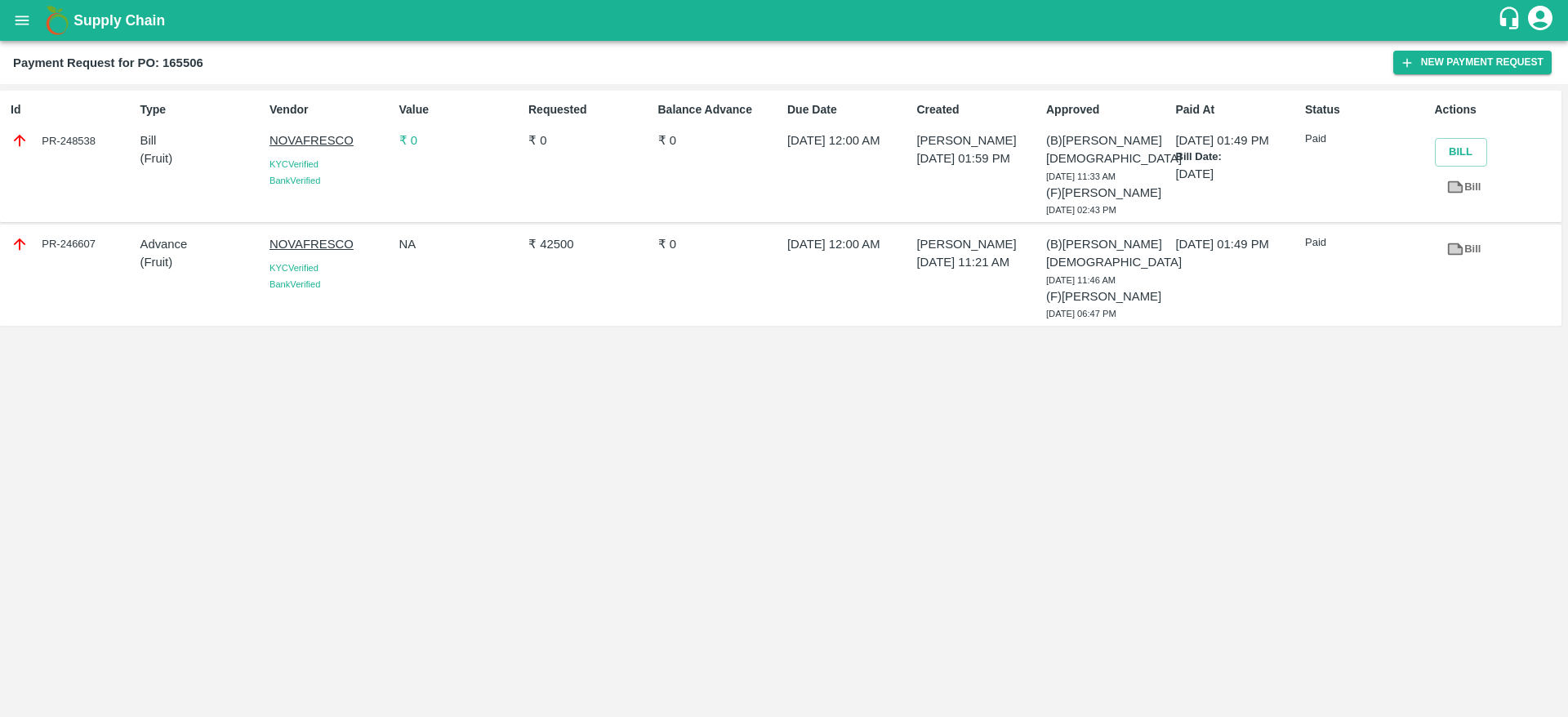
click at [190, 65] on b "Payment Request for PO: 165506" at bounding box center [108, 62] width 190 height 13
click at [409, 137] on p "₹ 0" at bounding box center [461, 141] width 122 height 18
